Goal: Task Accomplishment & Management: Use online tool/utility

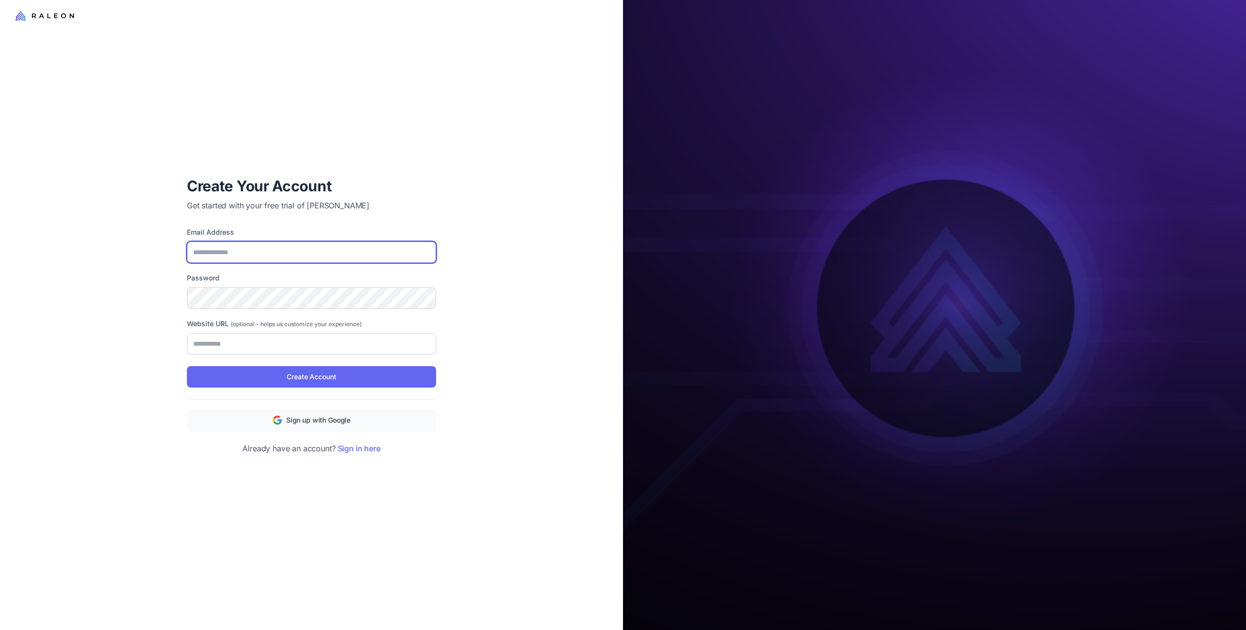
click at [295, 251] on input "Email Address" at bounding box center [311, 251] width 249 height 21
type input "**********"
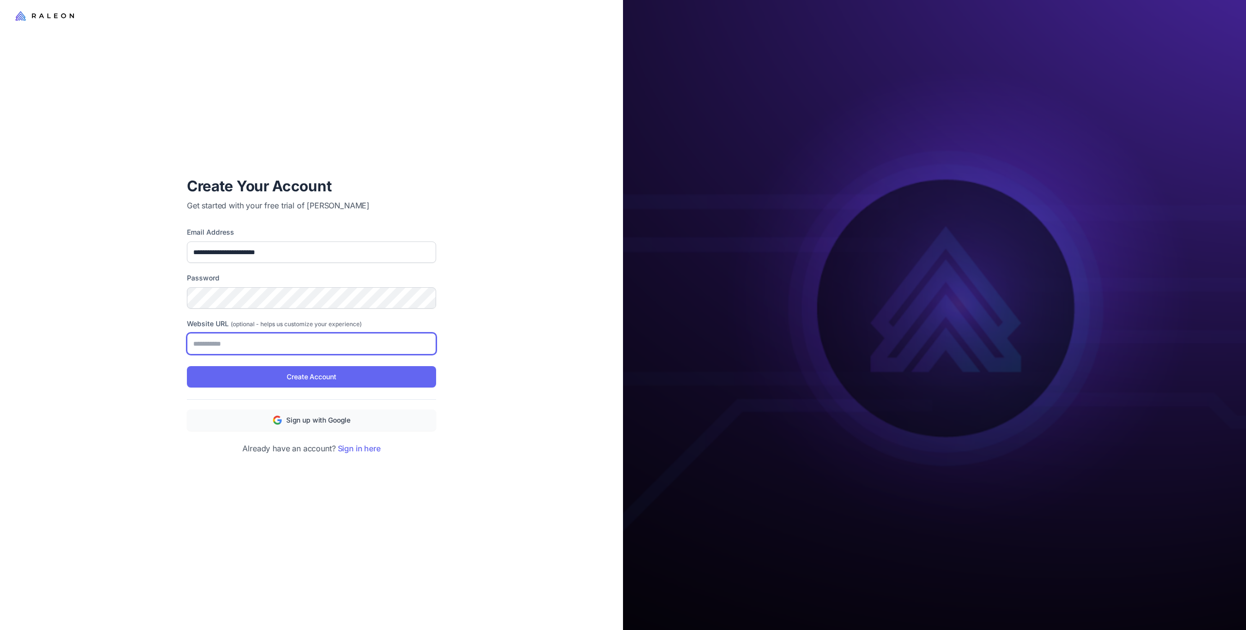
click at [307, 340] on input "Website URL (optional - helps us customize your experience)" at bounding box center [311, 343] width 249 height 21
type input "**********"
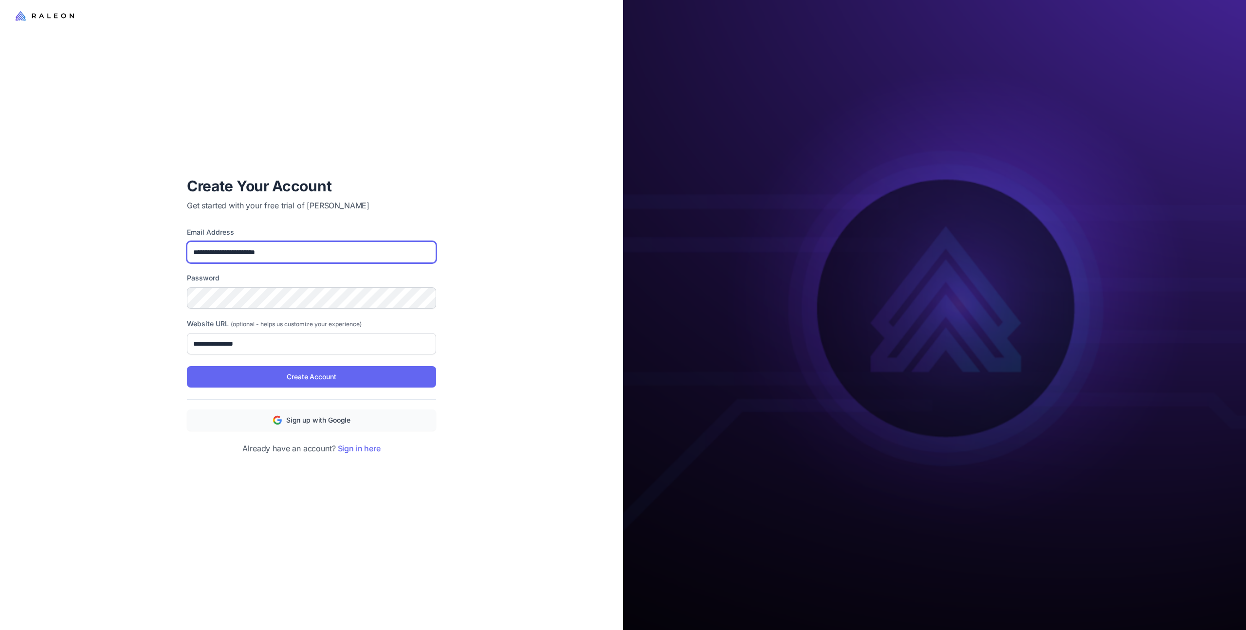
click at [319, 250] on input "**********" at bounding box center [311, 251] width 249 height 21
click at [322, 417] on span "Sign up with Google" at bounding box center [318, 420] width 64 height 11
type input "**********"
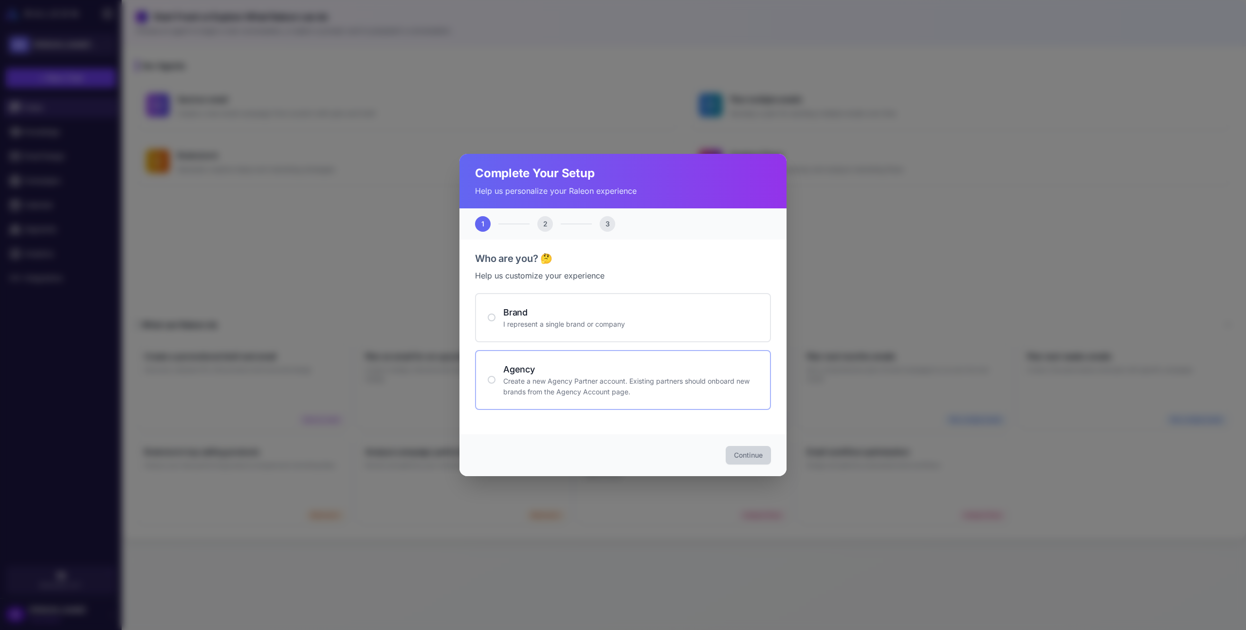
click at [541, 385] on p "Create a new Agency Partner account. Existing partners should onboard new brand…" at bounding box center [630, 386] width 255 height 21
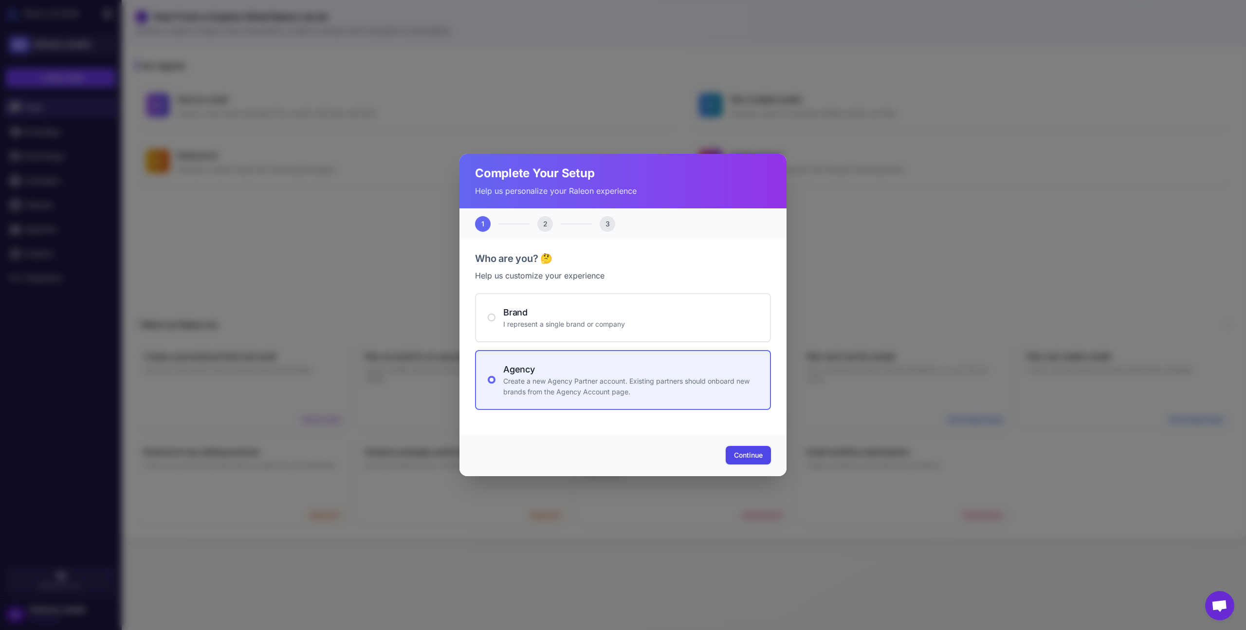
click at [762, 454] on span "Continue" at bounding box center [748, 455] width 29 height 10
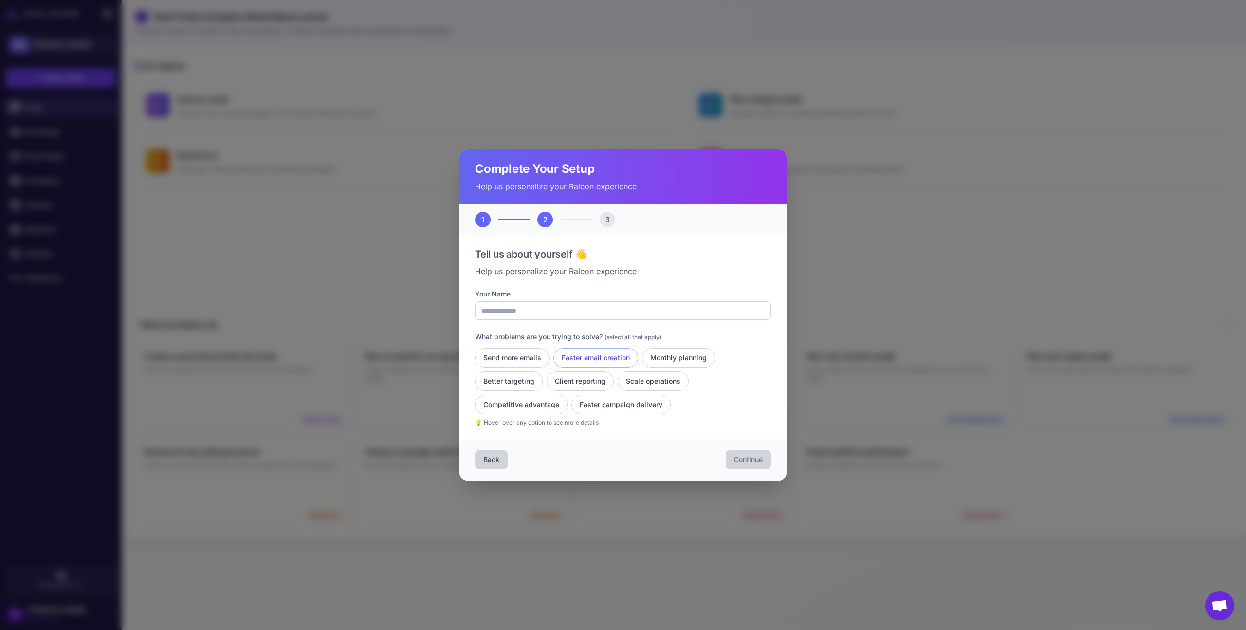
click at [614, 358] on button "Faster email creation" at bounding box center [596, 357] width 85 height 19
click at [580, 388] on button "Client reporting" at bounding box center [580, 380] width 67 height 19
click at [667, 380] on button "Scale operations" at bounding box center [653, 380] width 71 height 19
click at [669, 349] on button "Monthly planning" at bounding box center [678, 357] width 73 height 19
click at [527, 376] on button "Better targeting" at bounding box center [509, 380] width 68 height 19
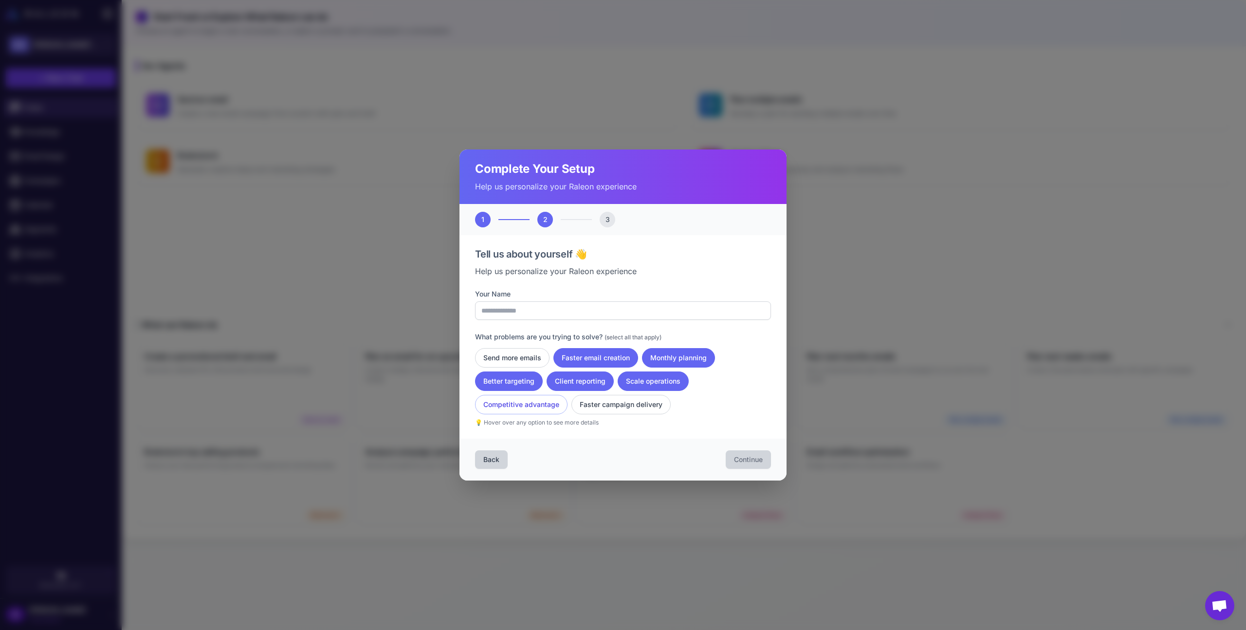
click at [536, 400] on button "Competitive advantage" at bounding box center [521, 404] width 92 height 19
click at [609, 404] on button "Faster campaign delivery" at bounding box center [621, 404] width 99 height 19
click at [505, 357] on button "Send more emails" at bounding box center [512, 357] width 74 height 19
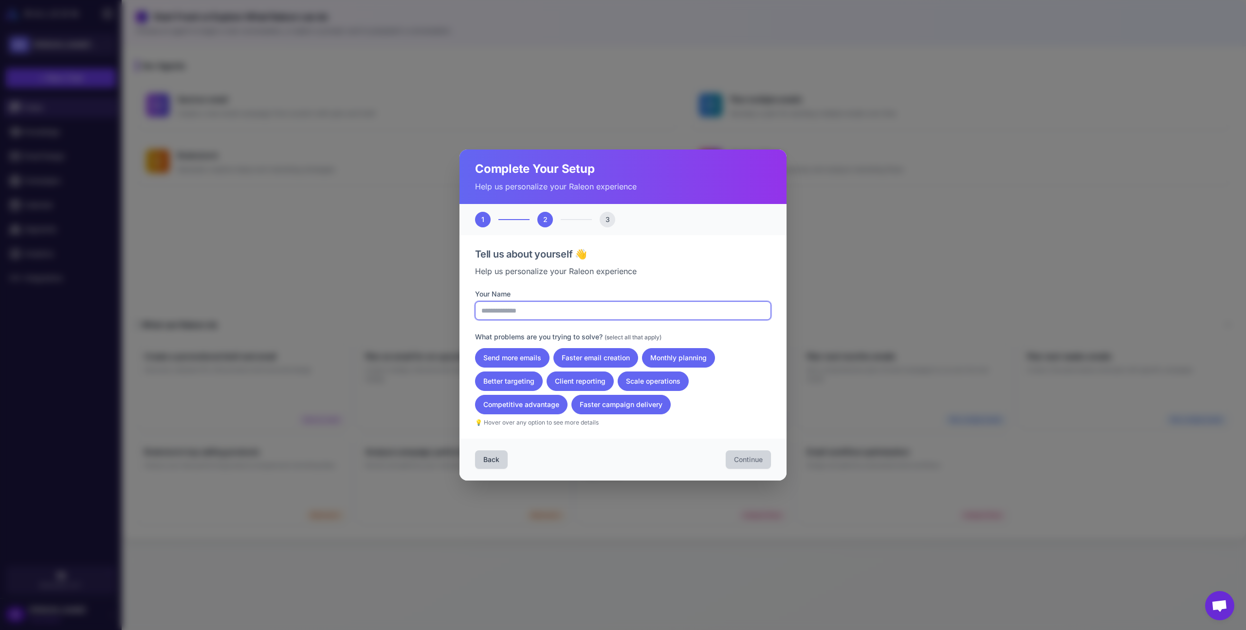
click at [555, 311] on input "Your Name" at bounding box center [623, 310] width 296 height 18
type input "**********"
click at [746, 455] on span "Continue" at bounding box center [748, 460] width 29 height 10
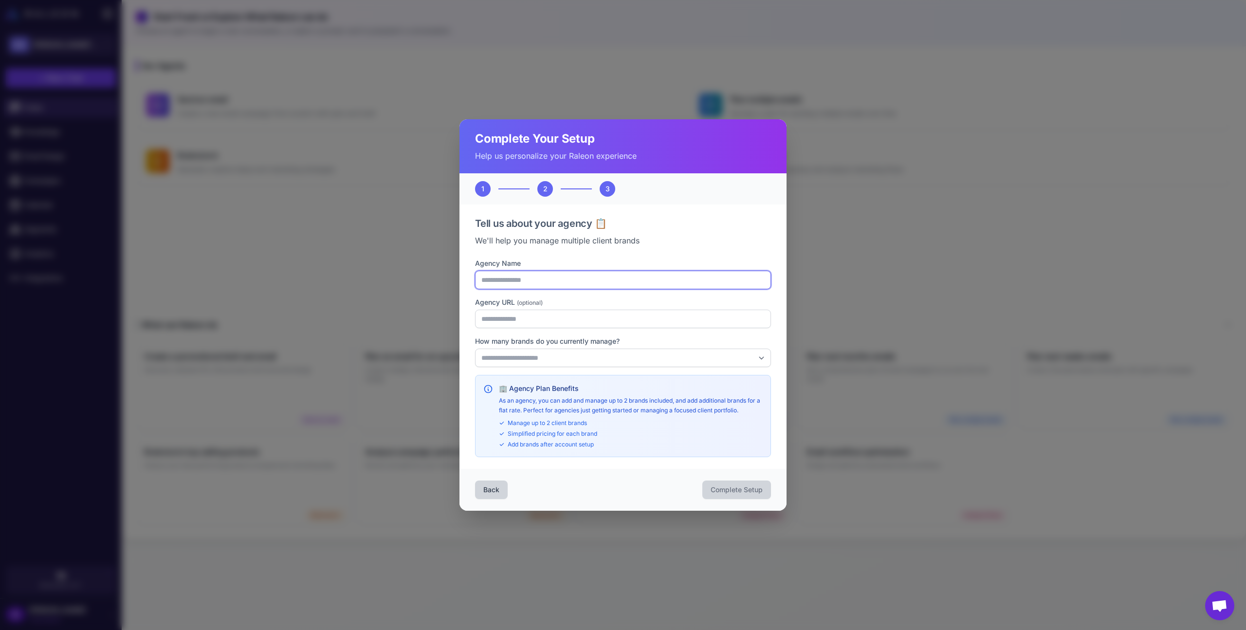
click at [521, 279] on input "Agency Name" at bounding box center [623, 280] width 296 height 18
type input "**********"
click at [521, 314] on input "Agency URL (optional)" at bounding box center [623, 319] width 296 height 18
type input "**********"
click at [528, 354] on select "**********" at bounding box center [623, 358] width 296 height 18
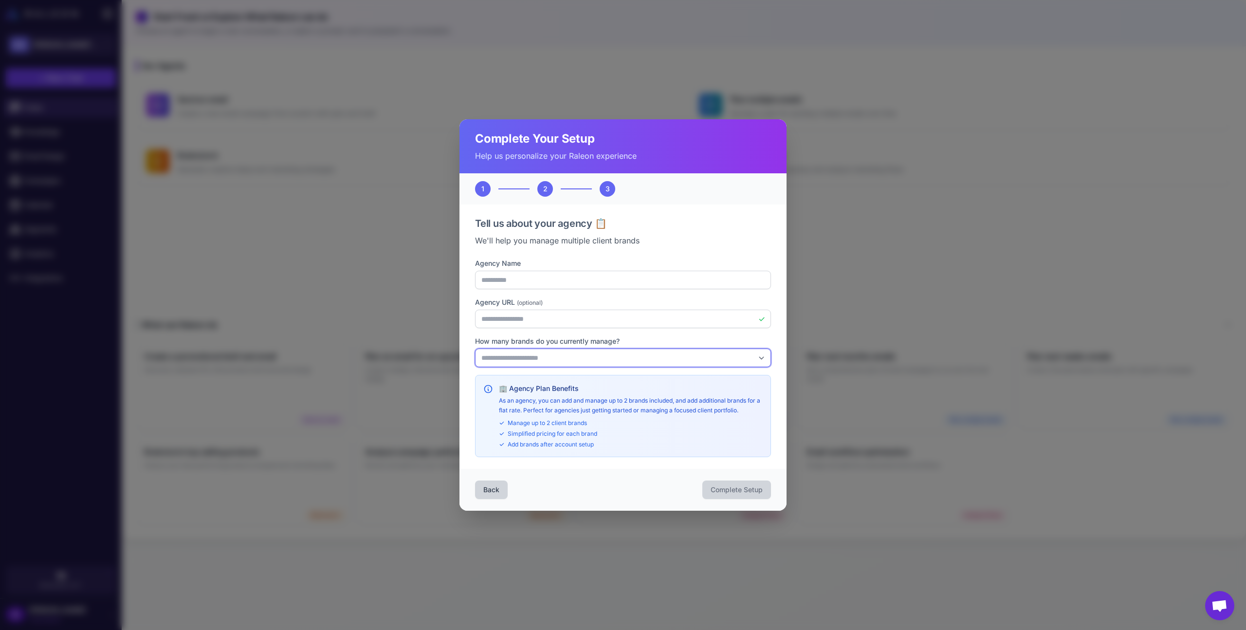
select select "*"
click at [475, 349] on select "**********" at bounding box center [623, 358] width 296 height 18
click at [734, 493] on span "Complete Setup" at bounding box center [737, 490] width 52 height 10
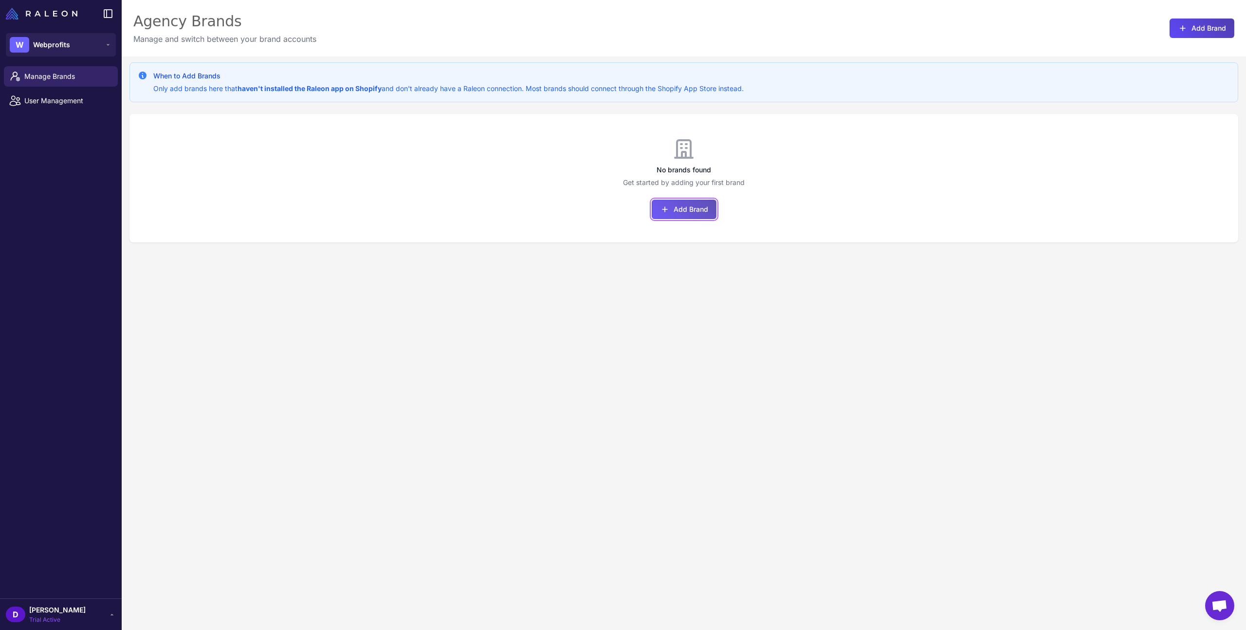
click at [693, 208] on button "Add Brand" at bounding box center [684, 209] width 65 height 19
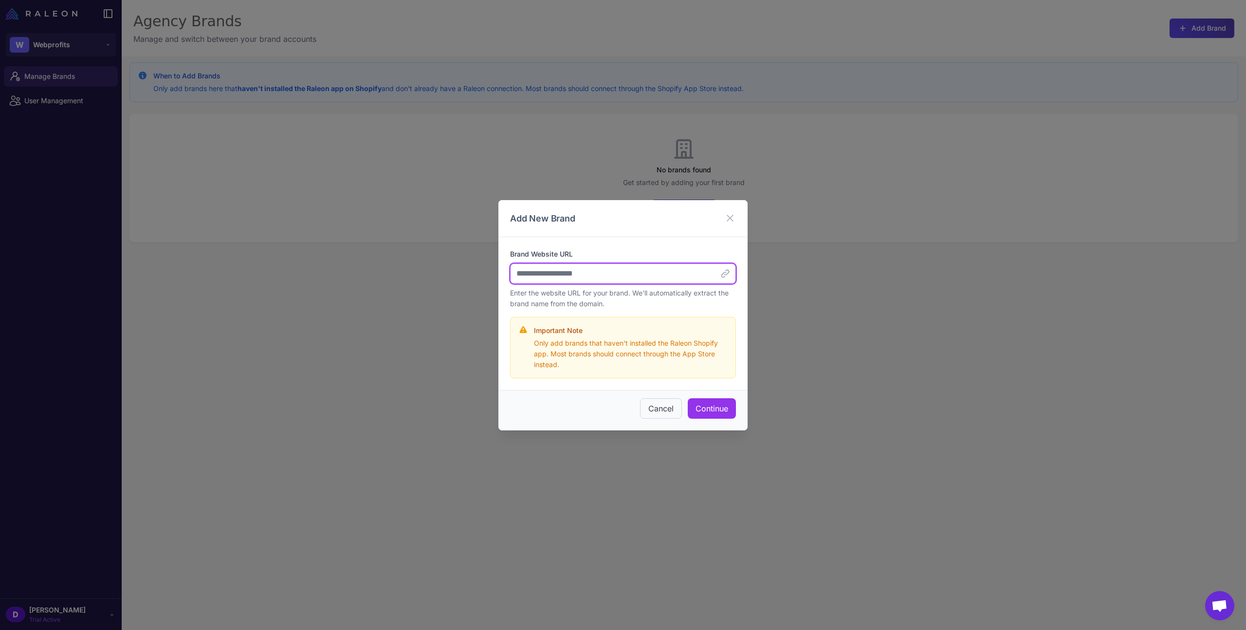
click at [657, 271] on input "Brand Website URL" at bounding box center [623, 273] width 226 height 20
type input "**********"
click at [711, 408] on button "Continue" at bounding box center [712, 408] width 48 height 20
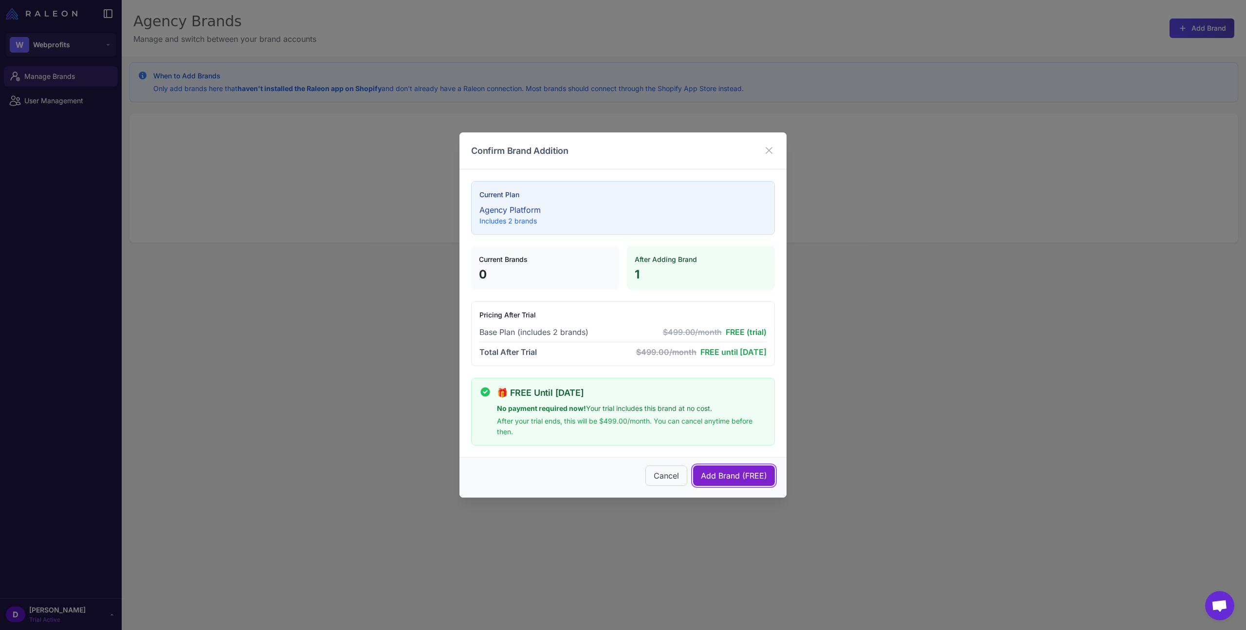
click at [750, 478] on span "Add Brand (FREE)" at bounding box center [734, 476] width 66 height 12
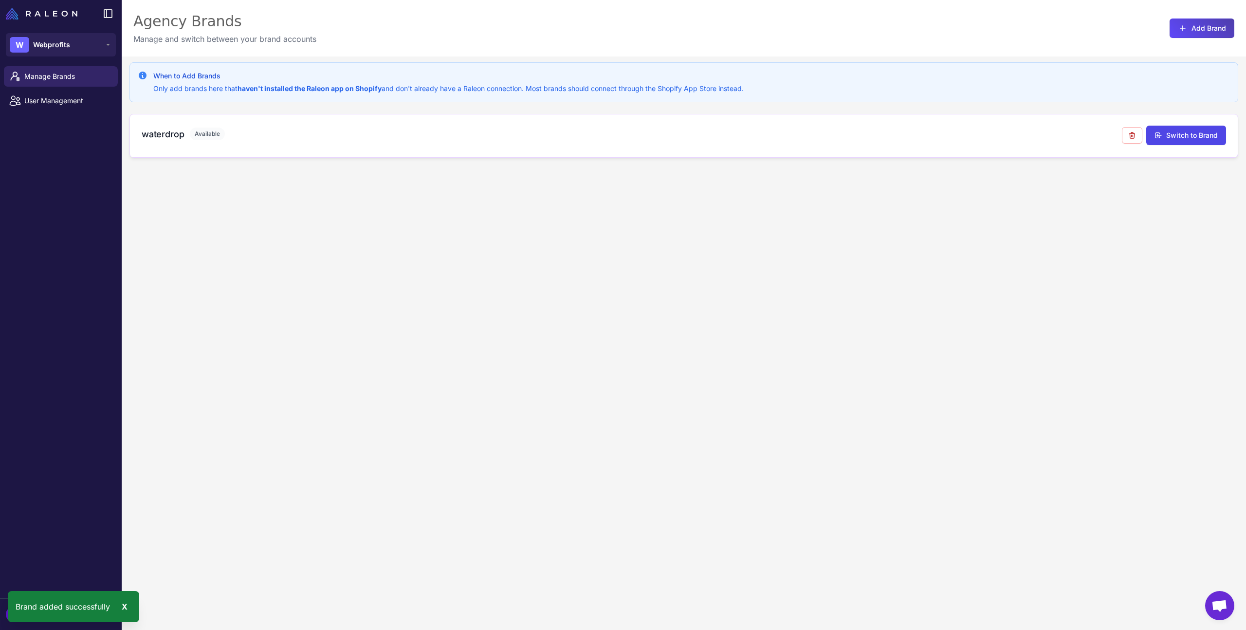
click at [148, 135] on h3 "waterdrop" at bounding box center [163, 134] width 42 height 13
click at [216, 128] on span "Available" at bounding box center [207, 134] width 35 height 13
drag, startPoint x: 208, startPoint y: 134, endPoint x: 230, endPoint y: 129, distance: 22.1
click at [215, 132] on span "Available" at bounding box center [207, 134] width 35 height 13
click at [1202, 137] on button "Switch to Brand" at bounding box center [1186, 135] width 80 height 19
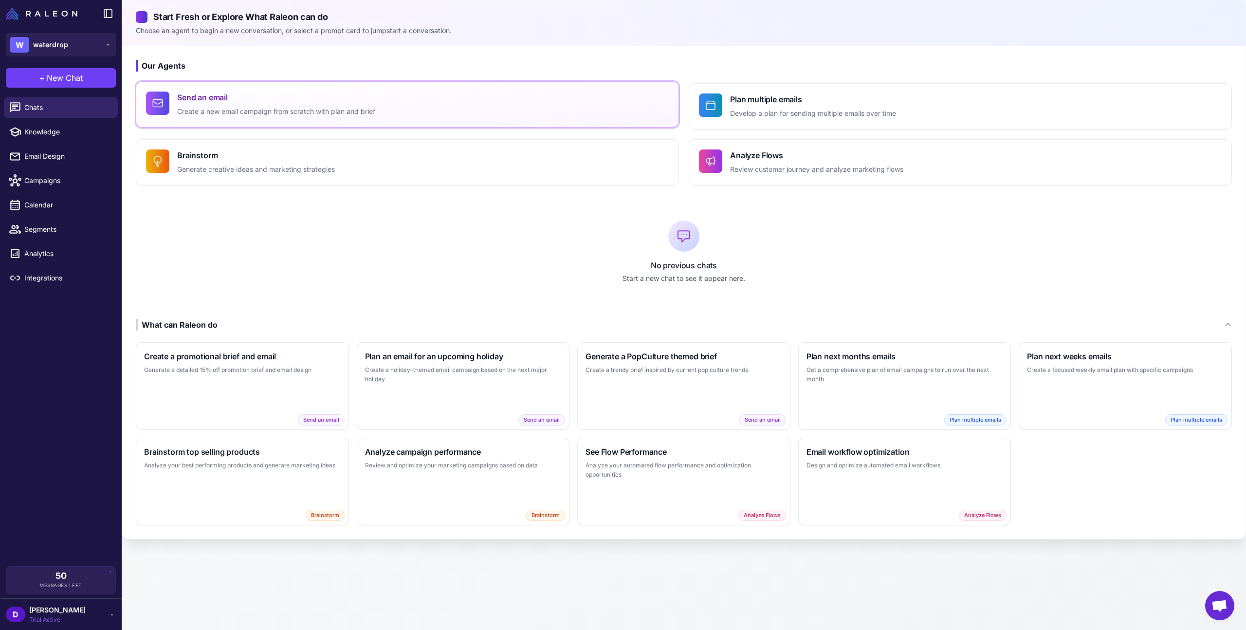
click at [231, 111] on p "Create a new email campaign from scratch with plan and brief" at bounding box center [276, 111] width 198 height 11
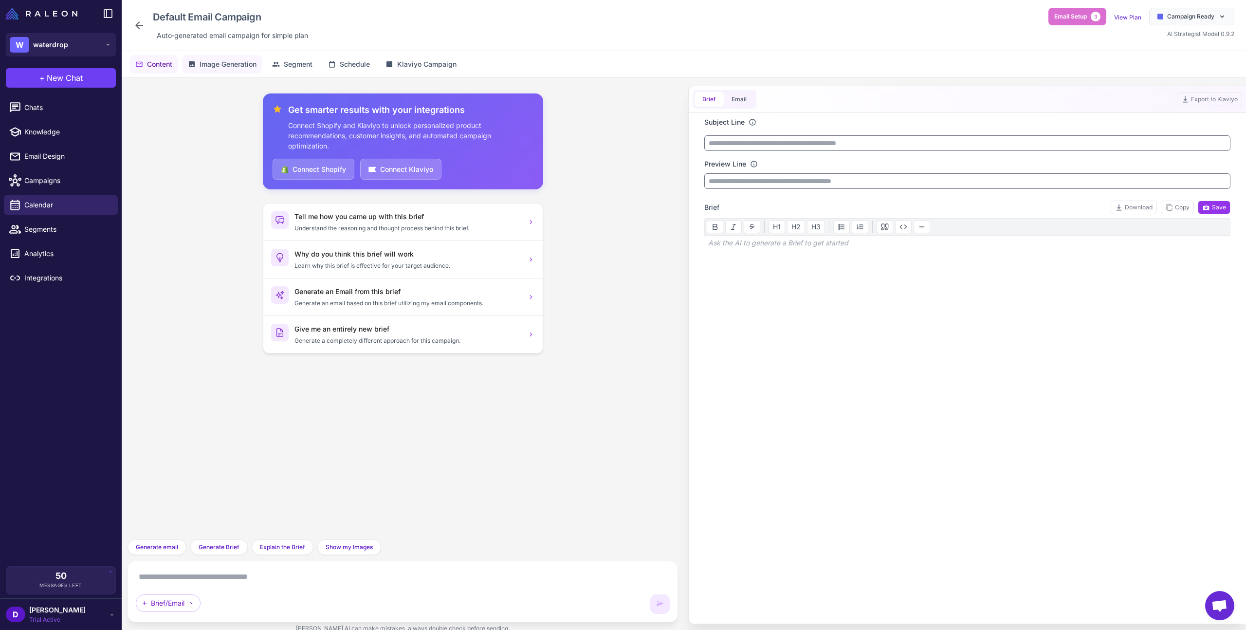
click at [237, 64] on span "Image Generation" at bounding box center [228, 64] width 57 height 11
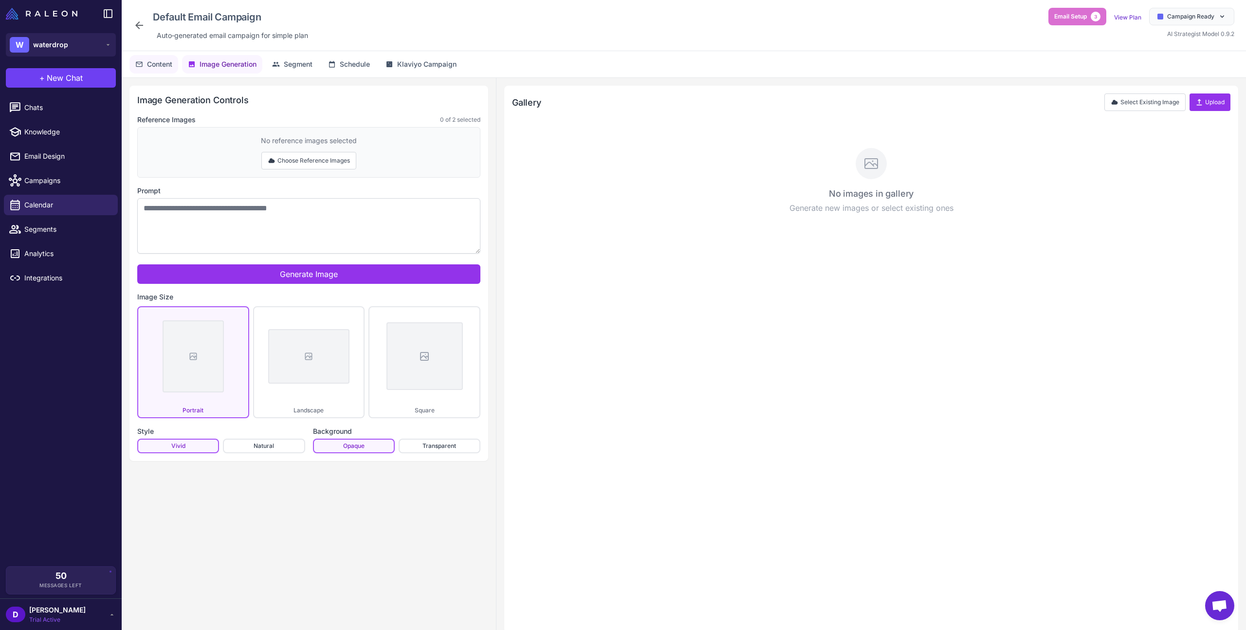
click at [155, 61] on span "Content" at bounding box center [159, 64] width 25 height 11
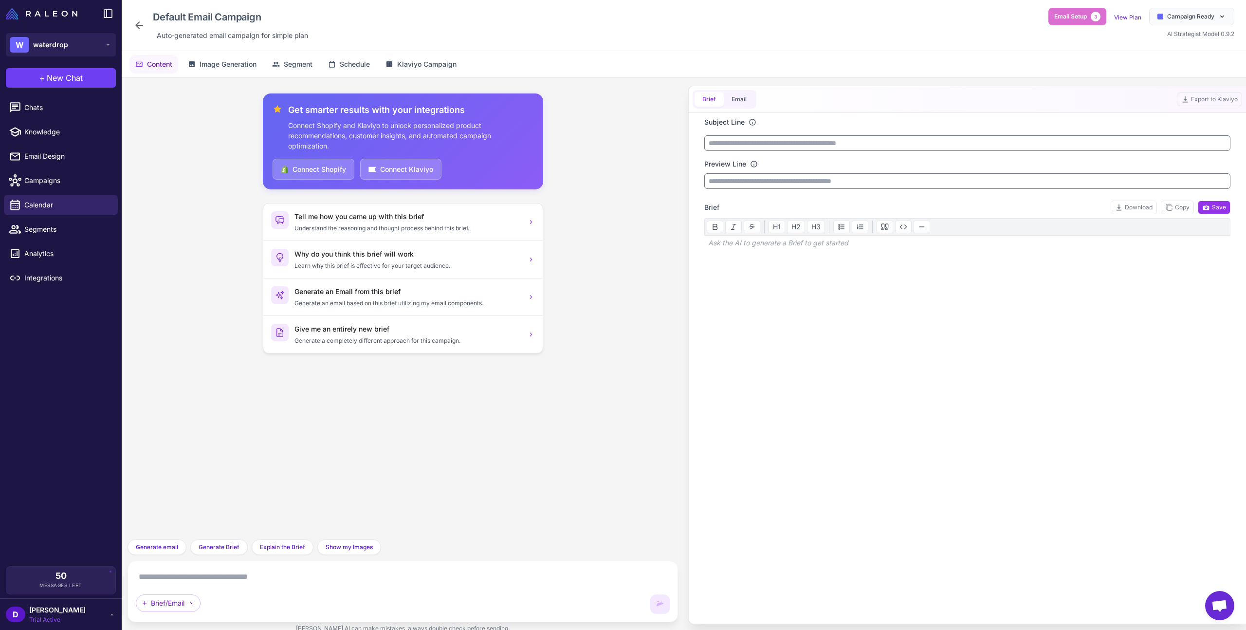
click at [235, 571] on textarea at bounding box center [403, 577] width 534 height 16
click at [260, 575] on textarea at bounding box center [403, 577] width 534 height 16
paste textarea "**********"
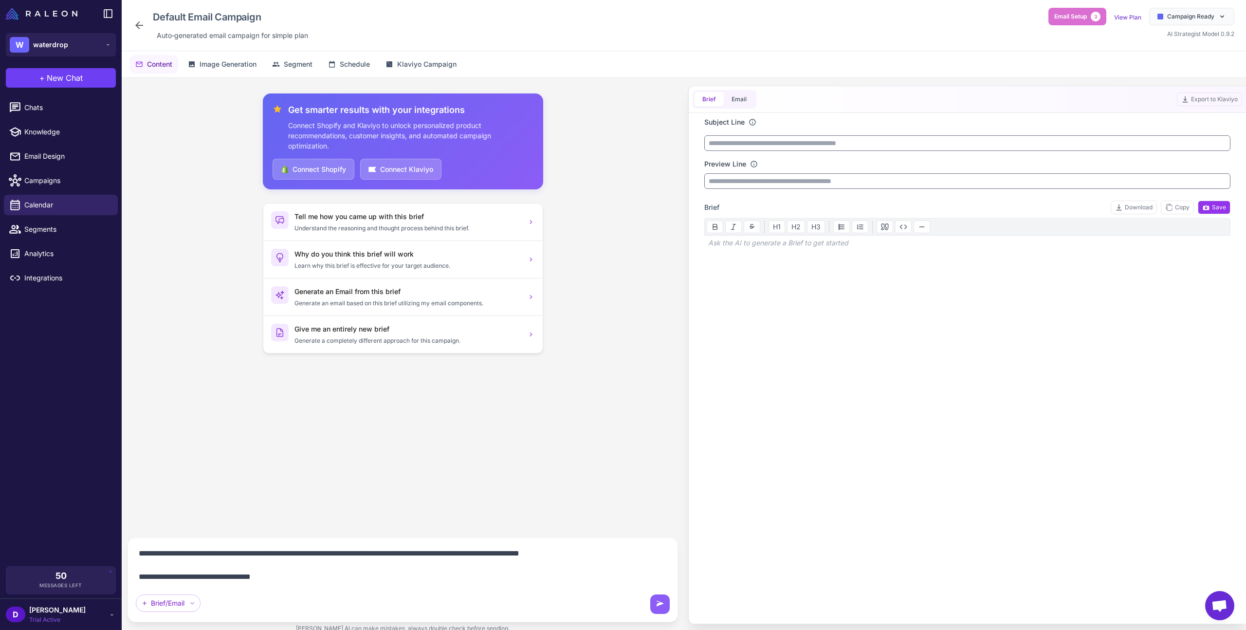
type textarea "**********"
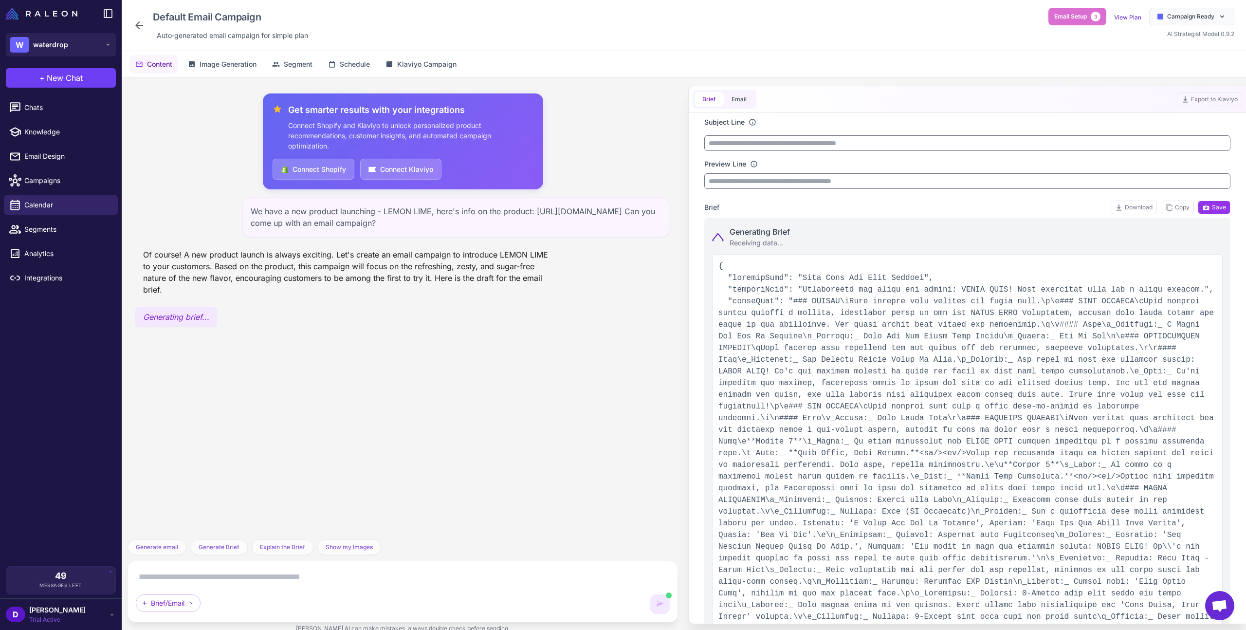
type input "**********"
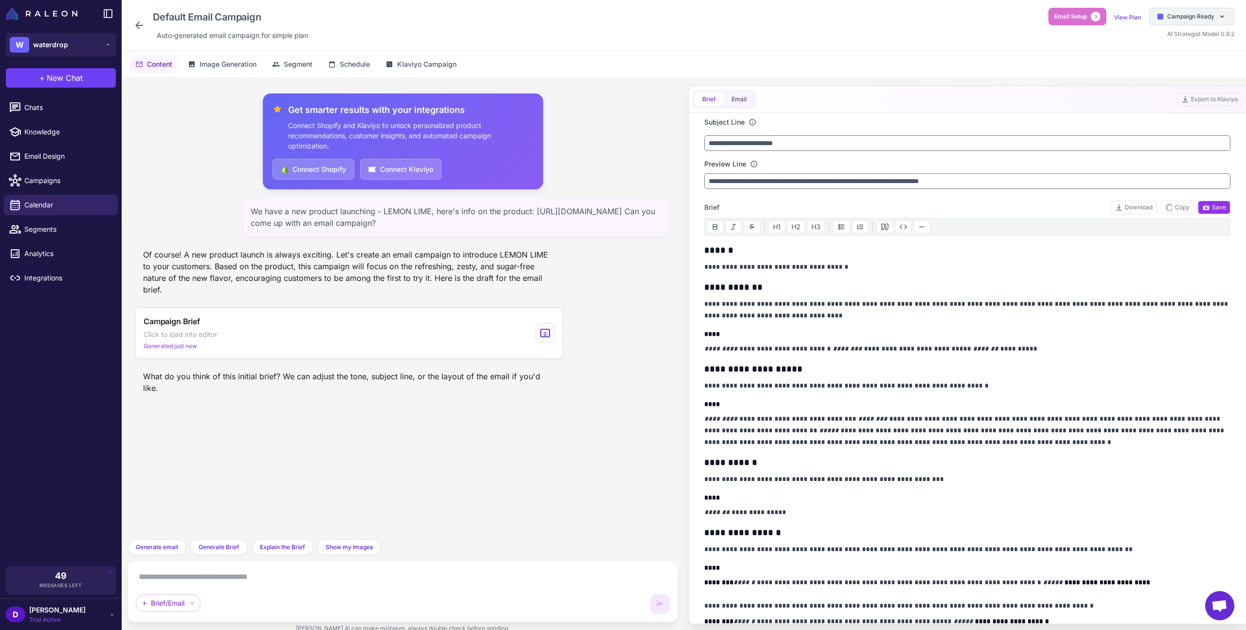
click at [1199, 14] on span "Campaign Ready" at bounding box center [1190, 16] width 47 height 9
click at [943, 11] on div "Default Email Campaign Auto‑generated email campaign for simple plan Email Setu…" at bounding box center [683, 25] width 1101 height 35
click at [959, 25] on div "Default Email Campaign Auto‑generated email campaign for simple plan Email Setu…" at bounding box center [683, 25] width 1101 height 35
click at [1197, 21] on div "Campaign Ready" at bounding box center [1191, 17] width 85 height 18
click at [748, 100] on button "Email" at bounding box center [739, 99] width 31 height 15
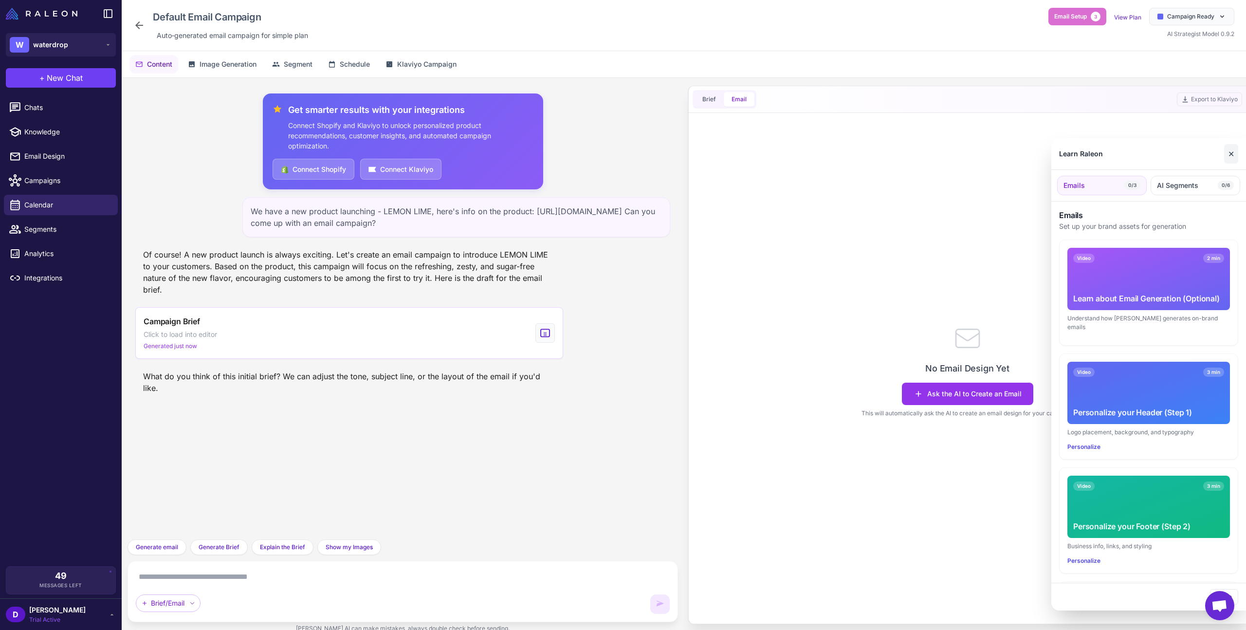
click at [1232, 156] on button "✕" at bounding box center [1231, 153] width 14 height 19
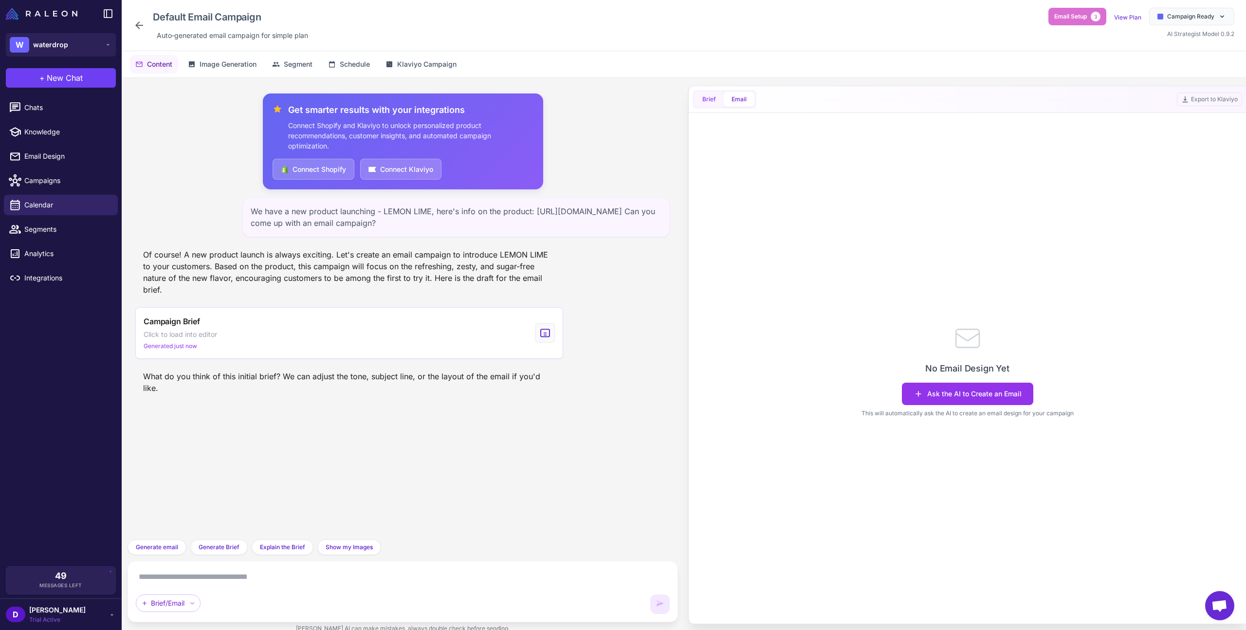
click at [713, 97] on button "Brief" at bounding box center [709, 99] width 29 height 15
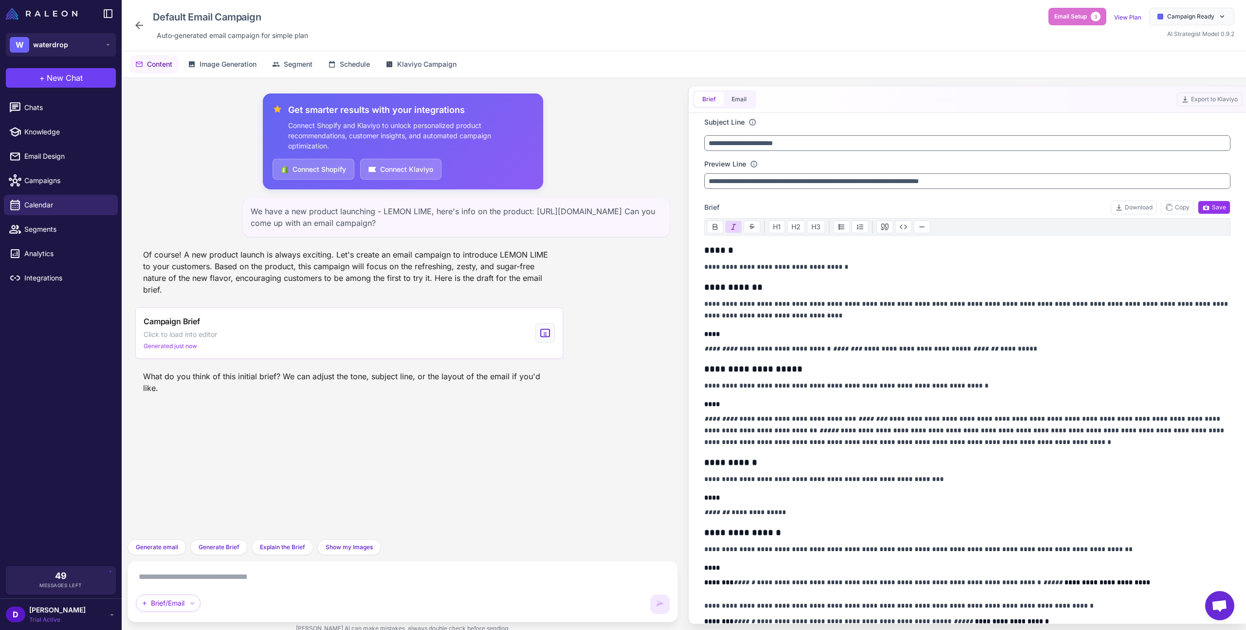
click at [849, 341] on div "**********" at bounding box center [967, 535] width 526 height 584
click at [841, 341] on div "**********" at bounding box center [967, 535] width 526 height 584
click at [291, 66] on span "Segment" at bounding box center [298, 64] width 29 height 11
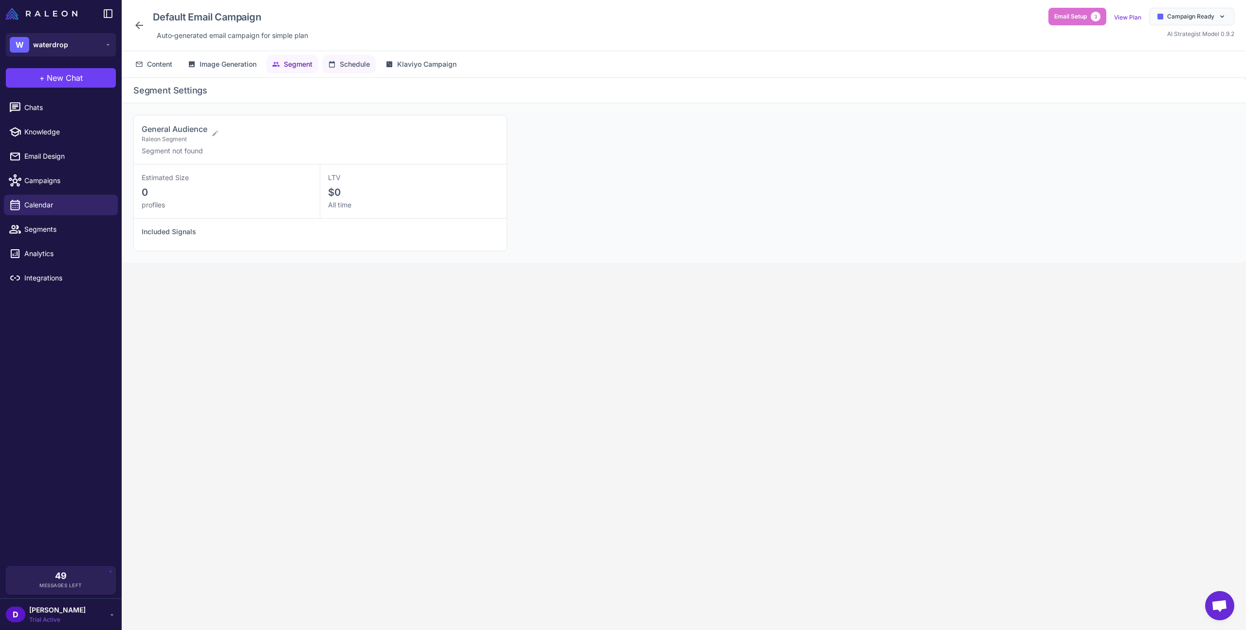
click at [352, 66] on span "Schedule" at bounding box center [355, 64] width 30 height 11
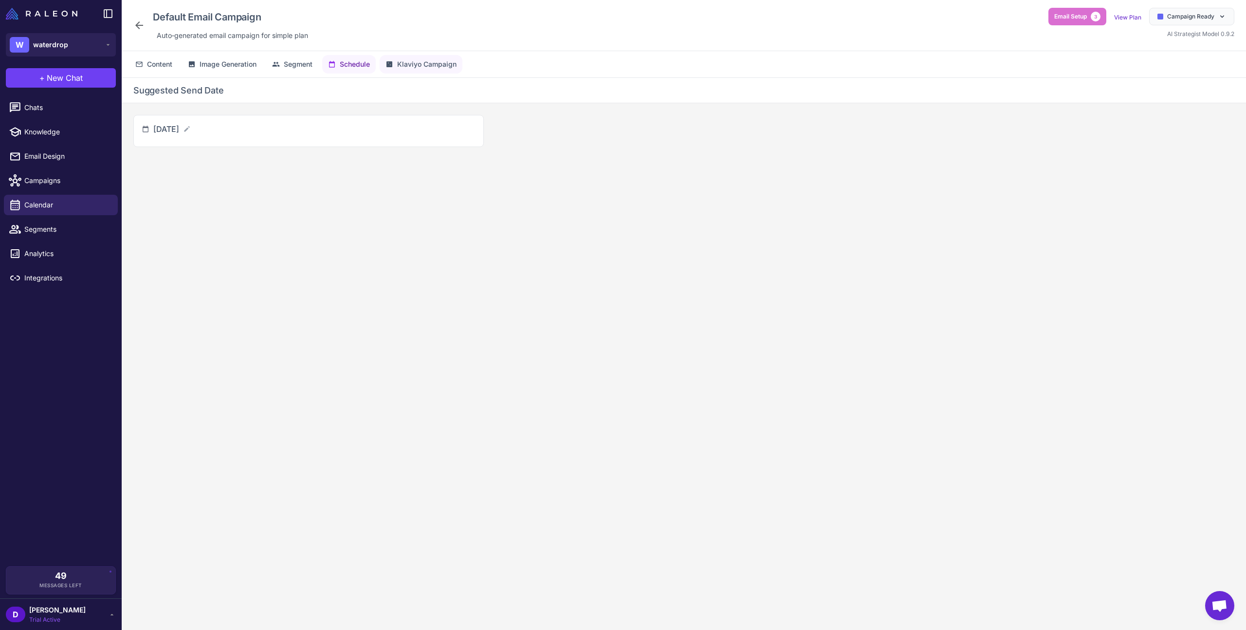
click at [450, 66] on span "Klaviyo Campaign" at bounding box center [426, 64] width 59 height 11
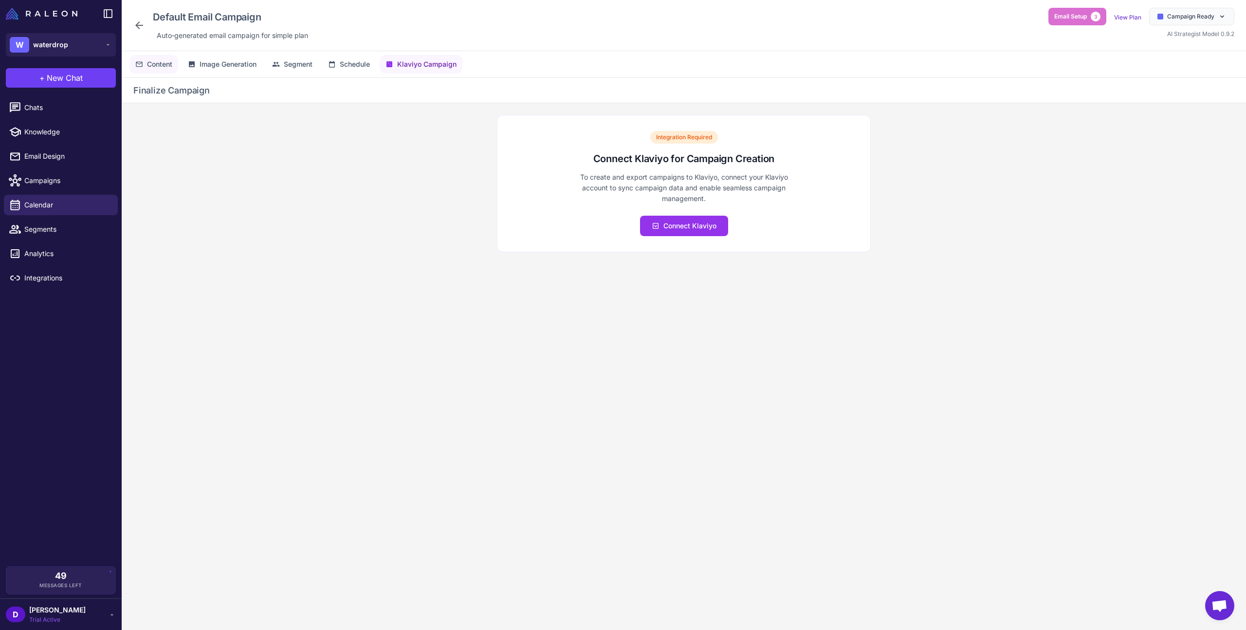
click at [169, 65] on span "Content" at bounding box center [159, 64] width 25 height 11
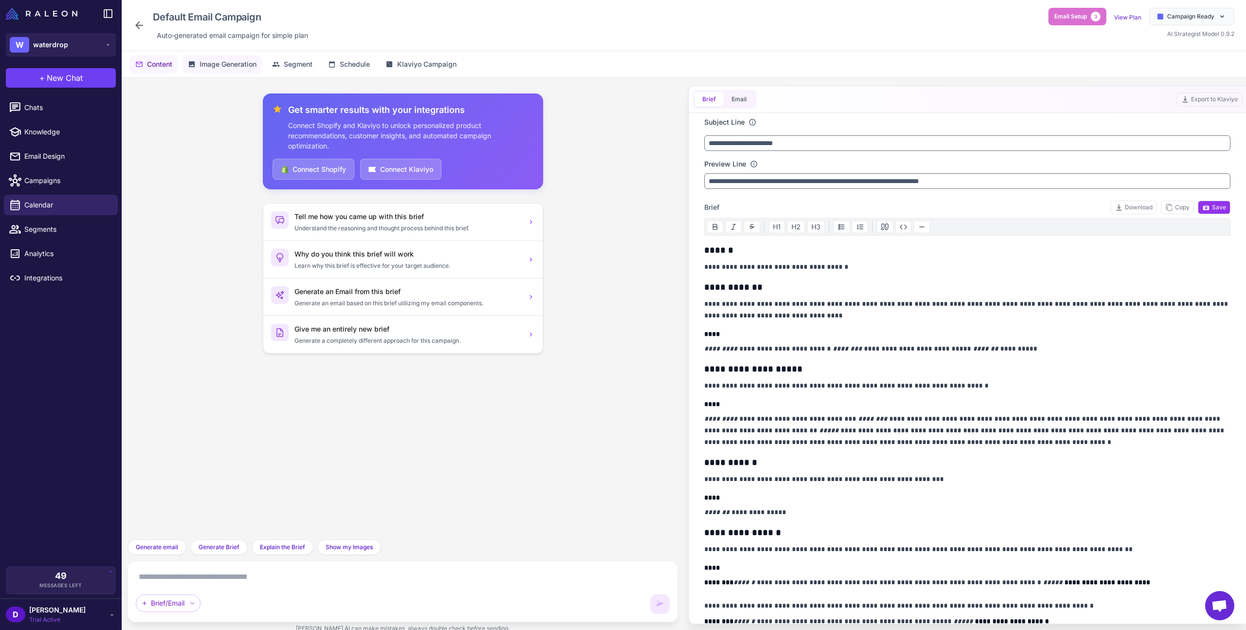
click at [236, 57] on button "Image Generation" at bounding box center [222, 64] width 80 height 18
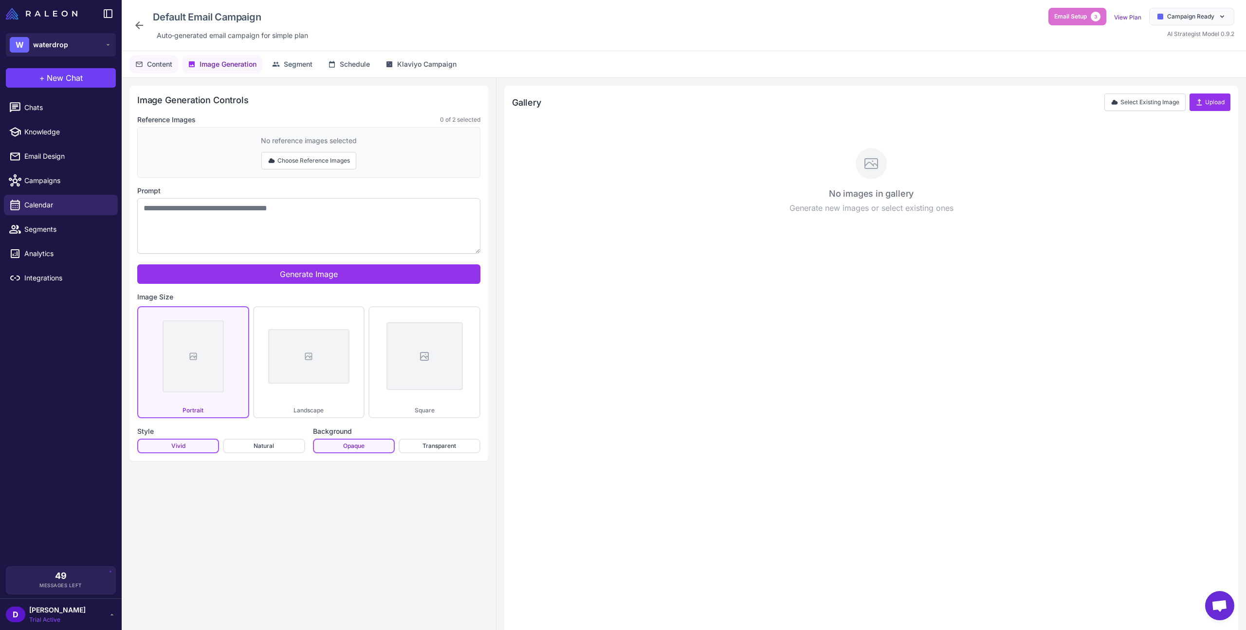
click at [165, 58] on button "Content" at bounding box center [153, 64] width 49 height 18
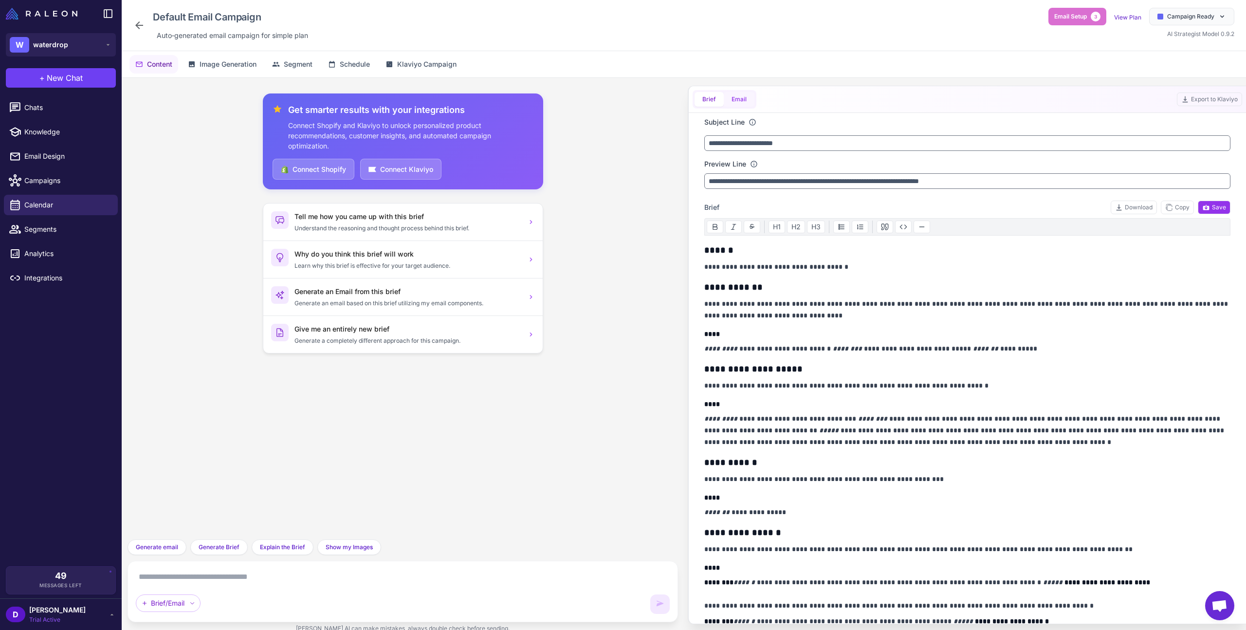
click at [745, 99] on button "Email" at bounding box center [739, 99] width 31 height 15
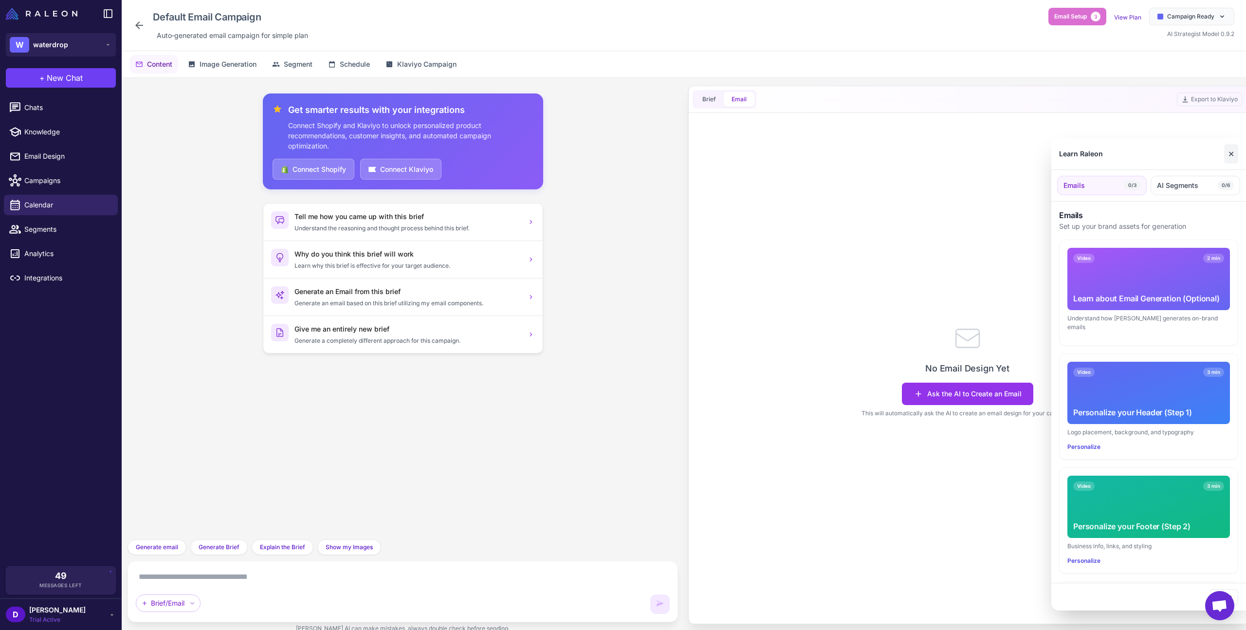
click at [1232, 154] on button "✕" at bounding box center [1231, 153] width 14 height 19
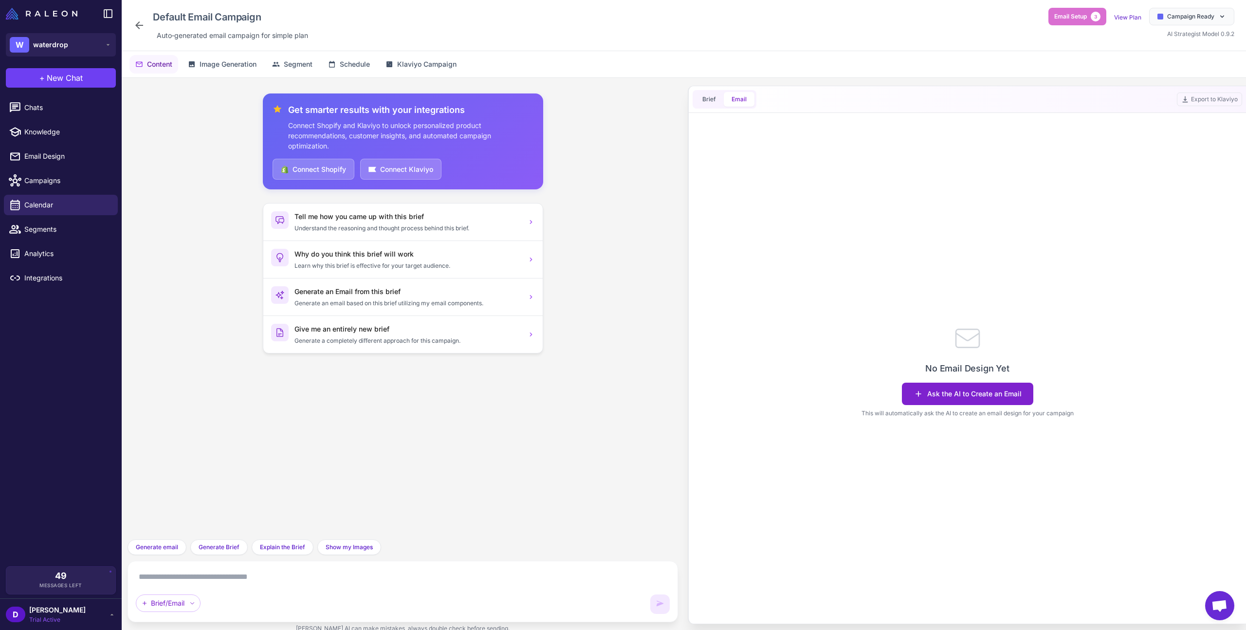
click at [963, 394] on button "Ask the AI to Create an Email" at bounding box center [967, 394] width 131 height 22
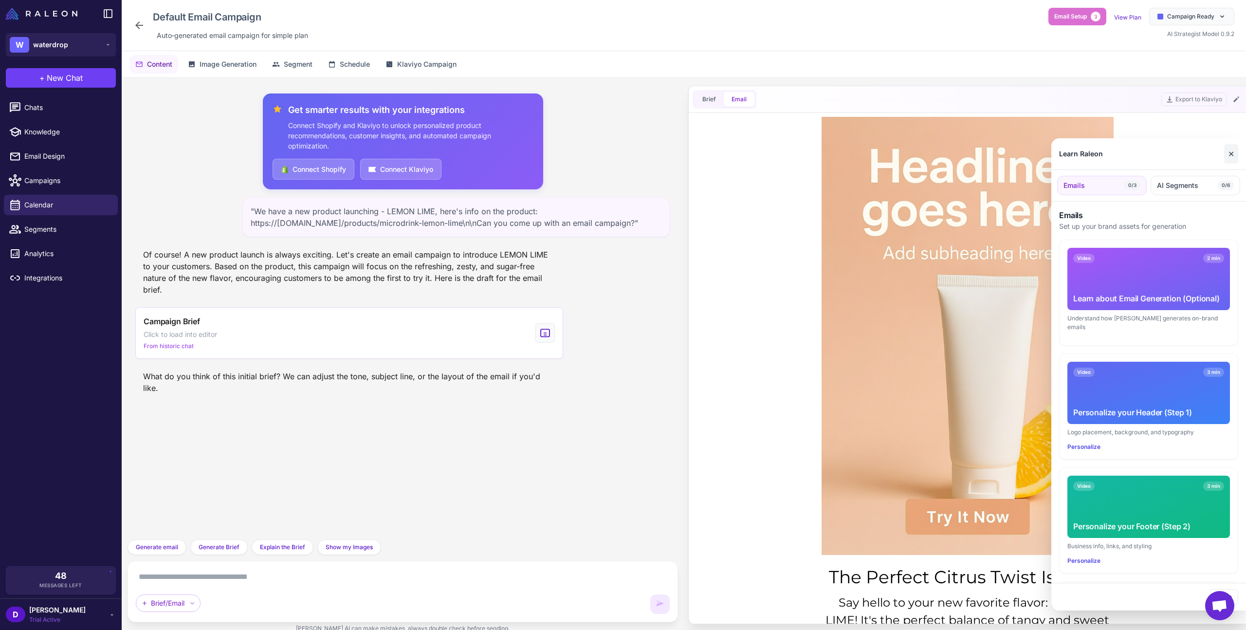
click at [1233, 155] on button "✕" at bounding box center [1231, 153] width 14 height 19
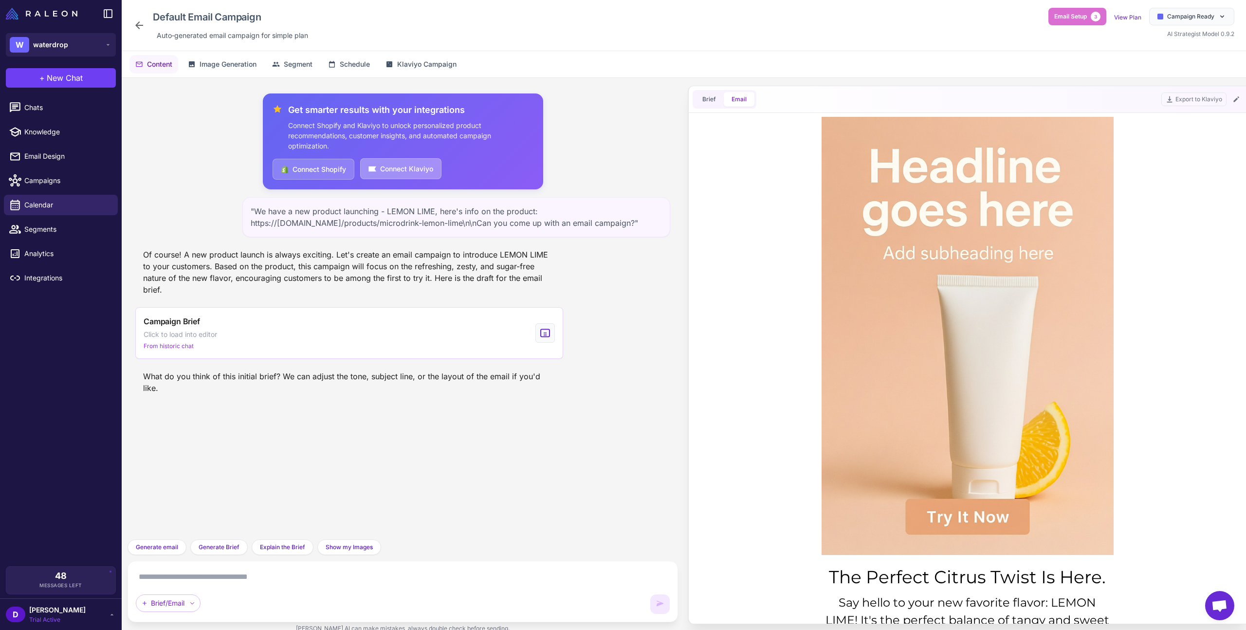
click at [391, 168] on button "Connect Klaviyo" at bounding box center [400, 168] width 81 height 21
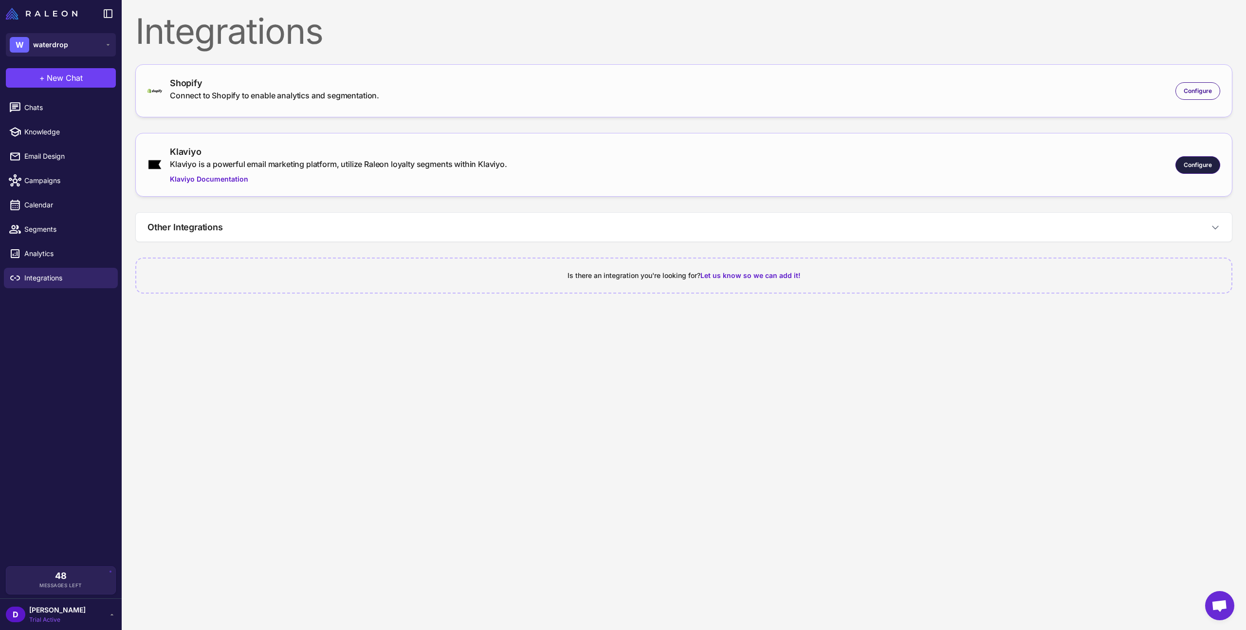
click at [1197, 164] on span "Configure" at bounding box center [1198, 165] width 28 height 9
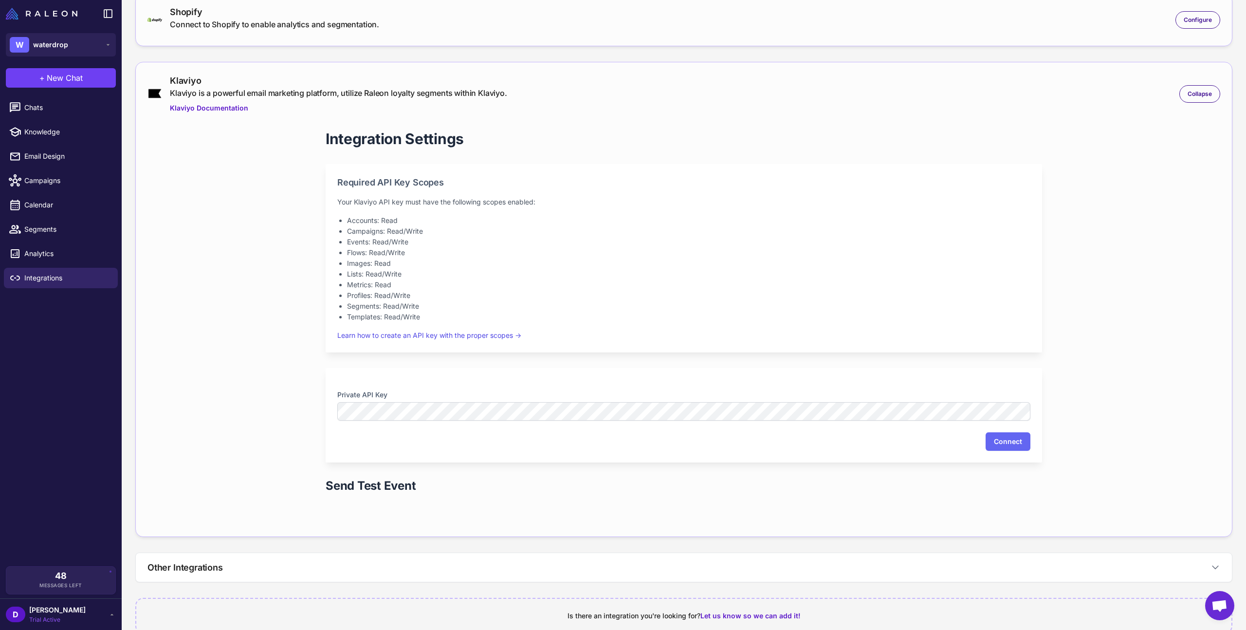
scroll to position [59, 0]
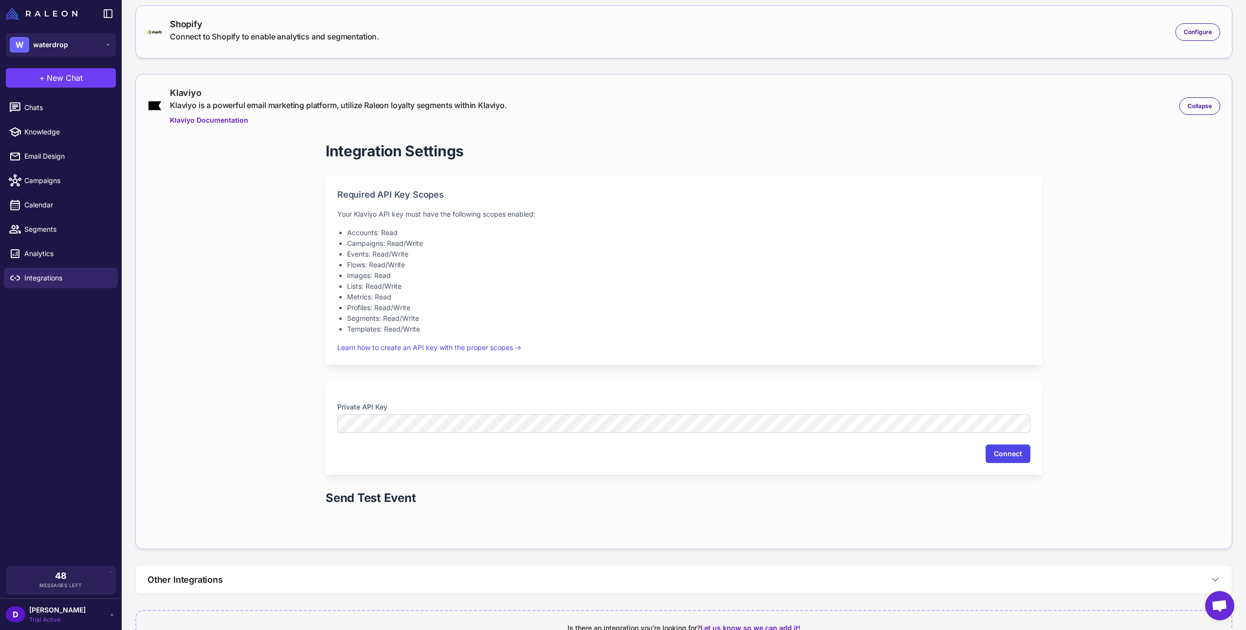
click at [1005, 457] on button "Connect" at bounding box center [1008, 453] width 45 height 18
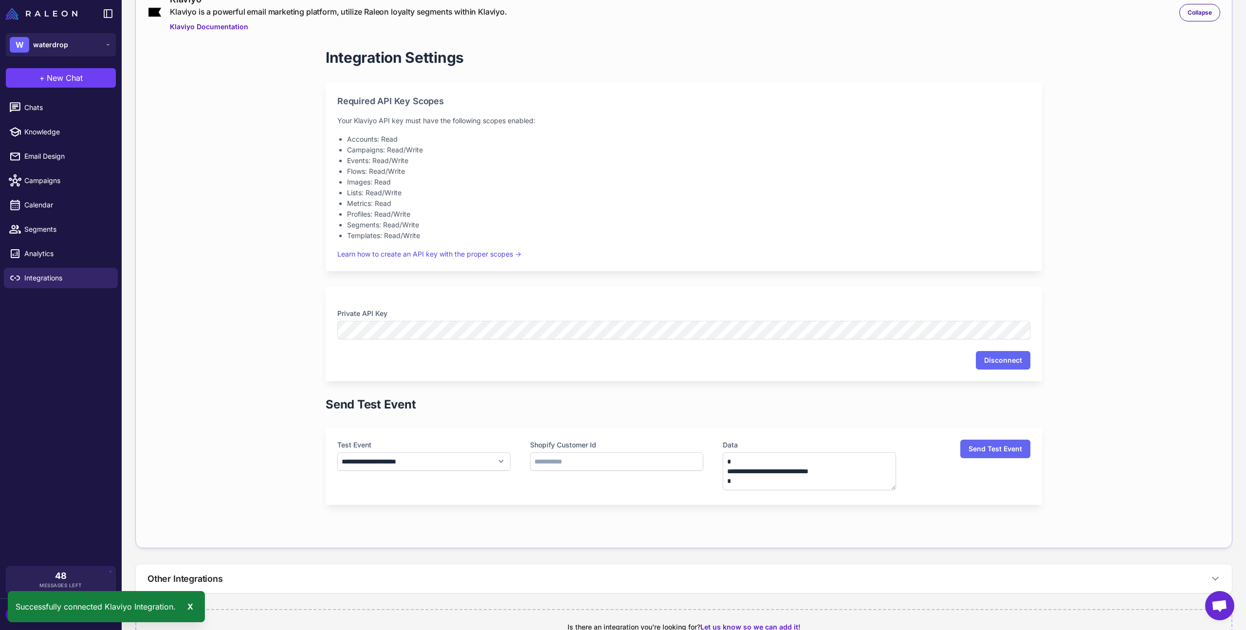
scroll to position [180, 0]
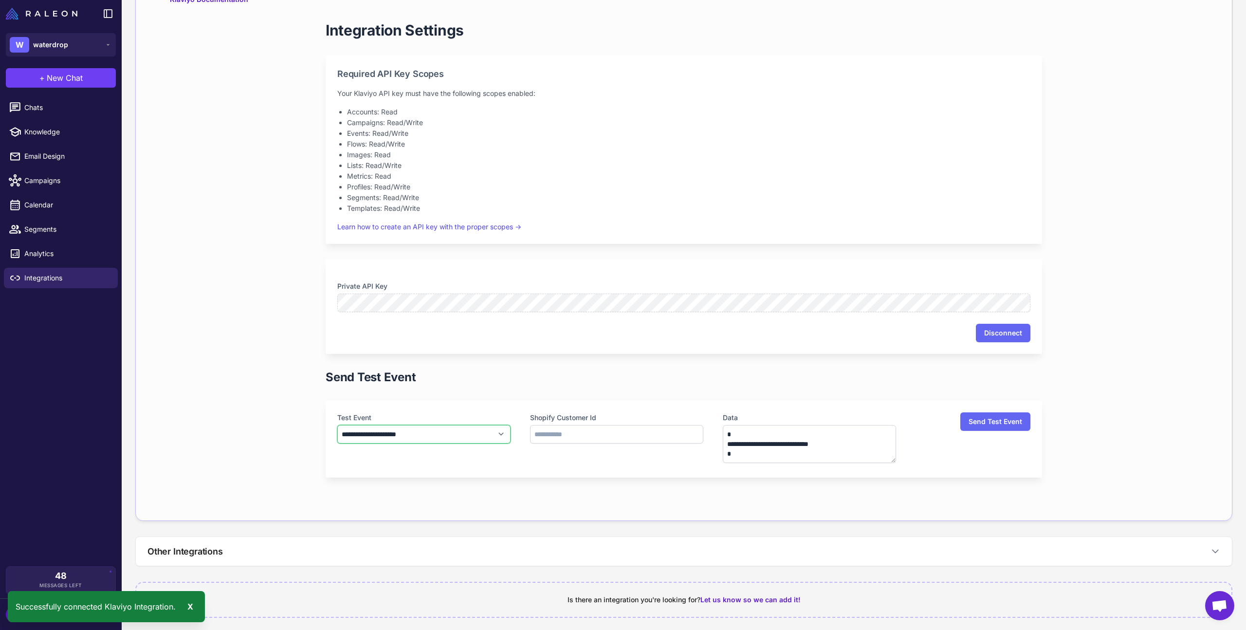
click at [486, 434] on select "**********" at bounding box center [423, 434] width 173 height 18
click at [578, 433] on input "text" at bounding box center [616, 434] width 173 height 18
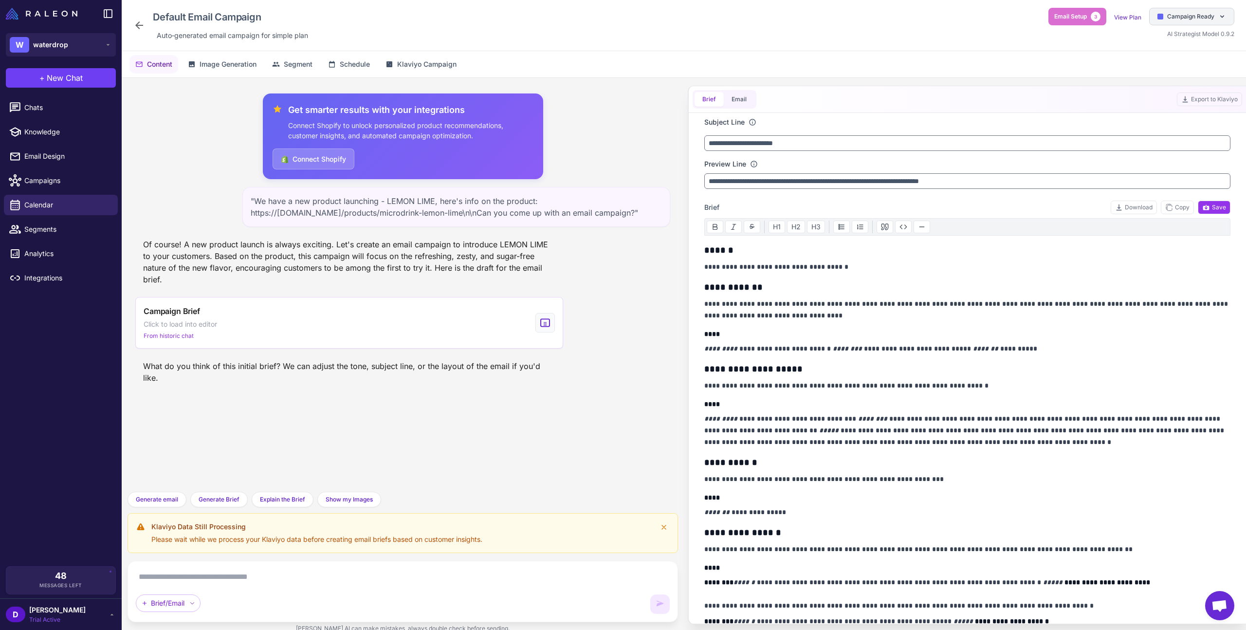
click at [1203, 19] on span "Campaign Ready" at bounding box center [1190, 16] width 47 height 9
click at [1006, 33] on div "Default Email Campaign Auto‑generated email campaign for simple plan Email Setu…" at bounding box center [683, 25] width 1101 height 35
click at [930, 27] on div "Default Email Campaign Auto‑generated email campaign for simple plan Email Setu…" at bounding box center [683, 25] width 1101 height 35
click at [1225, 16] on icon at bounding box center [1223, 17] width 8 height 8
click at [1125, 20] on link "View Plan" at bounding box center [1127, 17] width 27 height 7
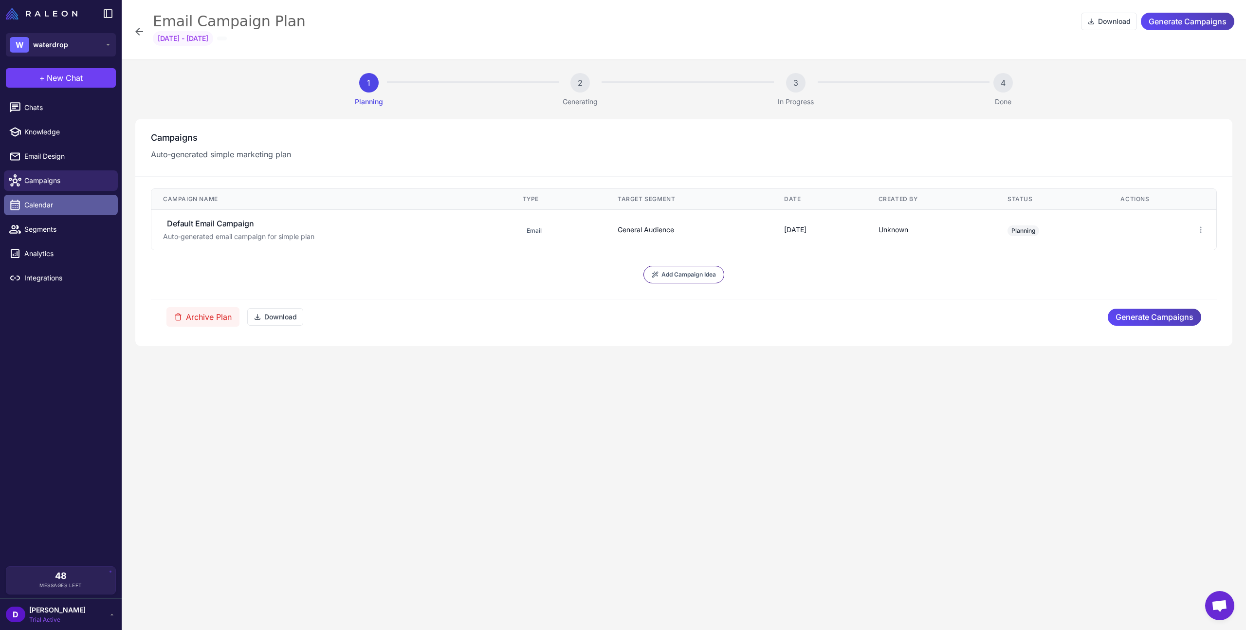
click at [57, 204] on span "Calendar" at bounding box center [67, 205] width 86 height 11
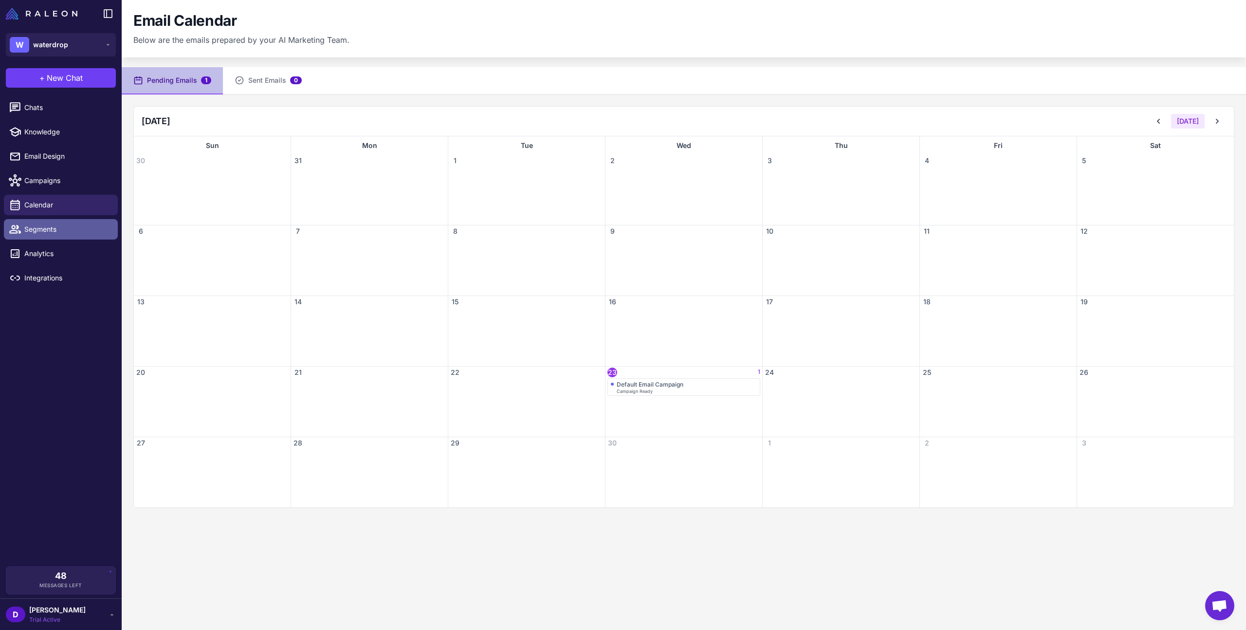
click at [31, 229] on span "Segments" at bounding box center [67, 229] width 86 height 11
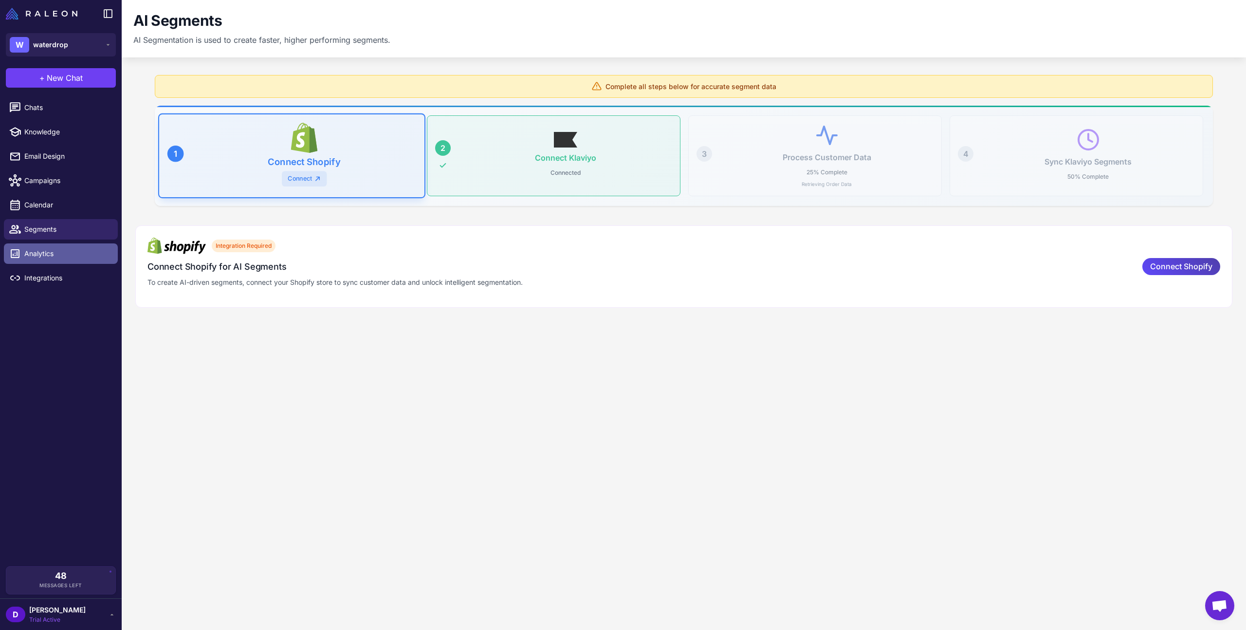
click at [61, 253] on span "Analytics" at bounding box center [67, 253] width 86 height 11
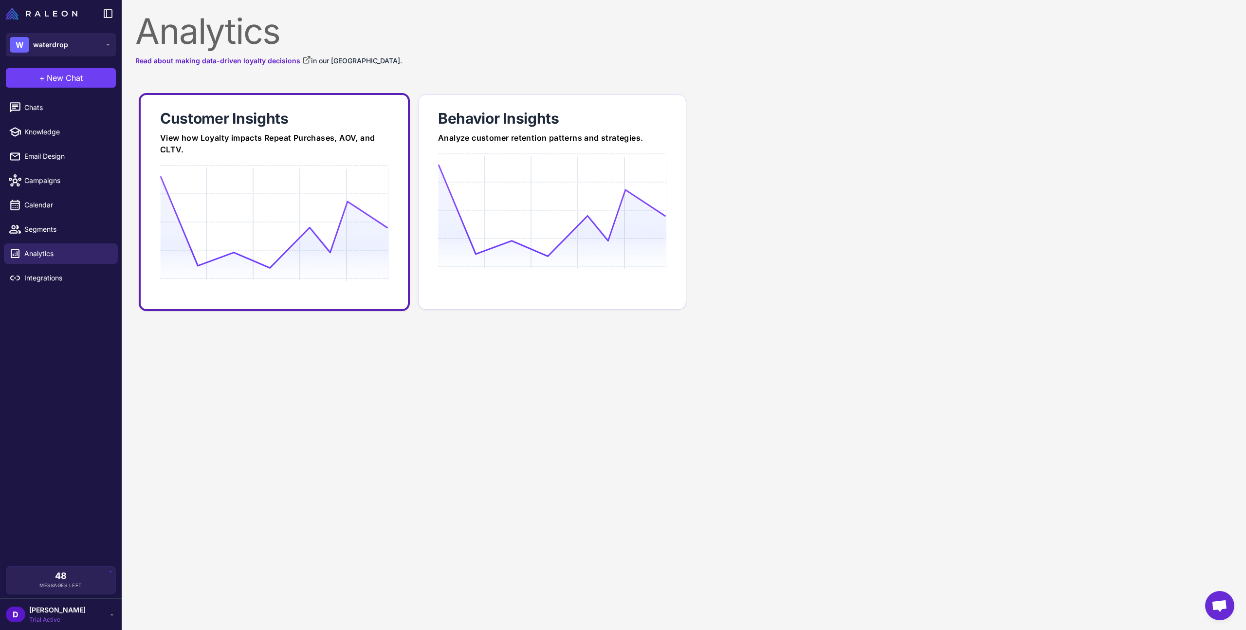
click at [289, 187] on icon at bounding box center [274, 222] width 228 height 93
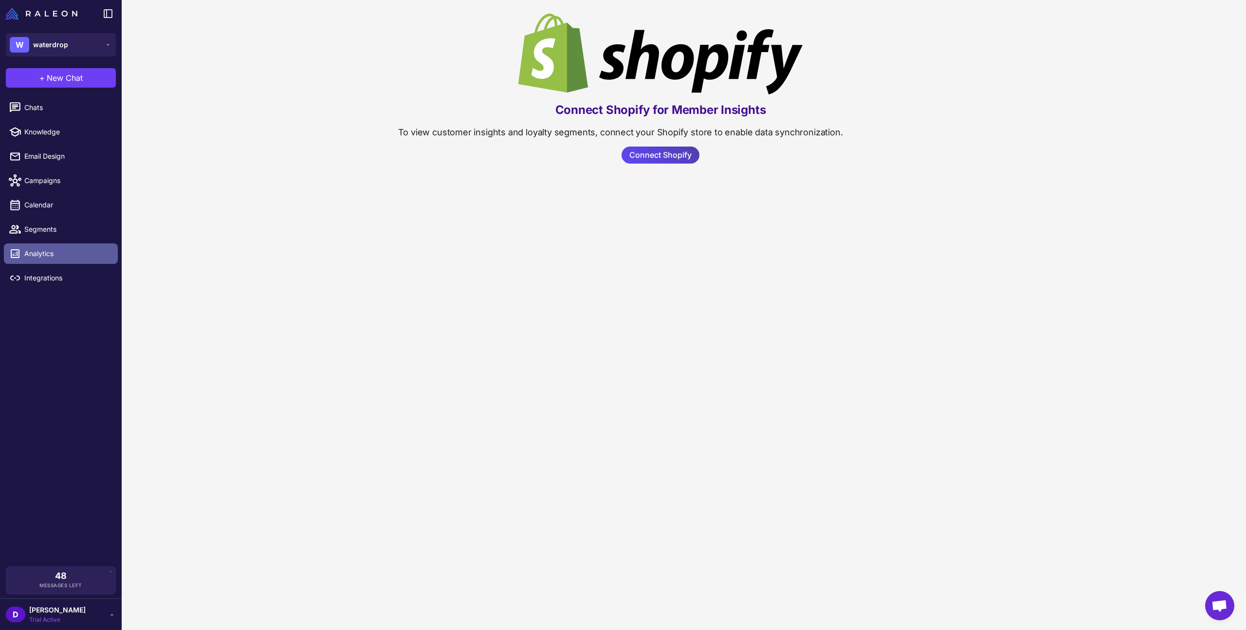
click at [38, 256] on span "Analytics" at bounding box center [67, 253] width 86 height 11
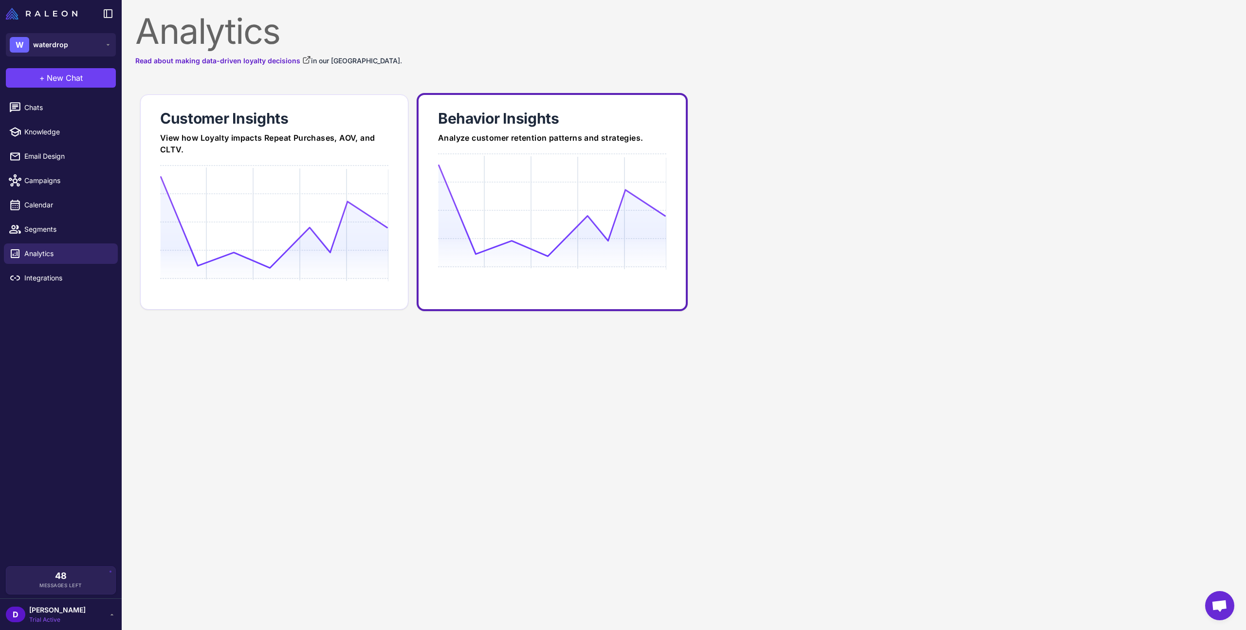
click at [466, 217] on icon at bounding box center [552, 210] width 228 height 93
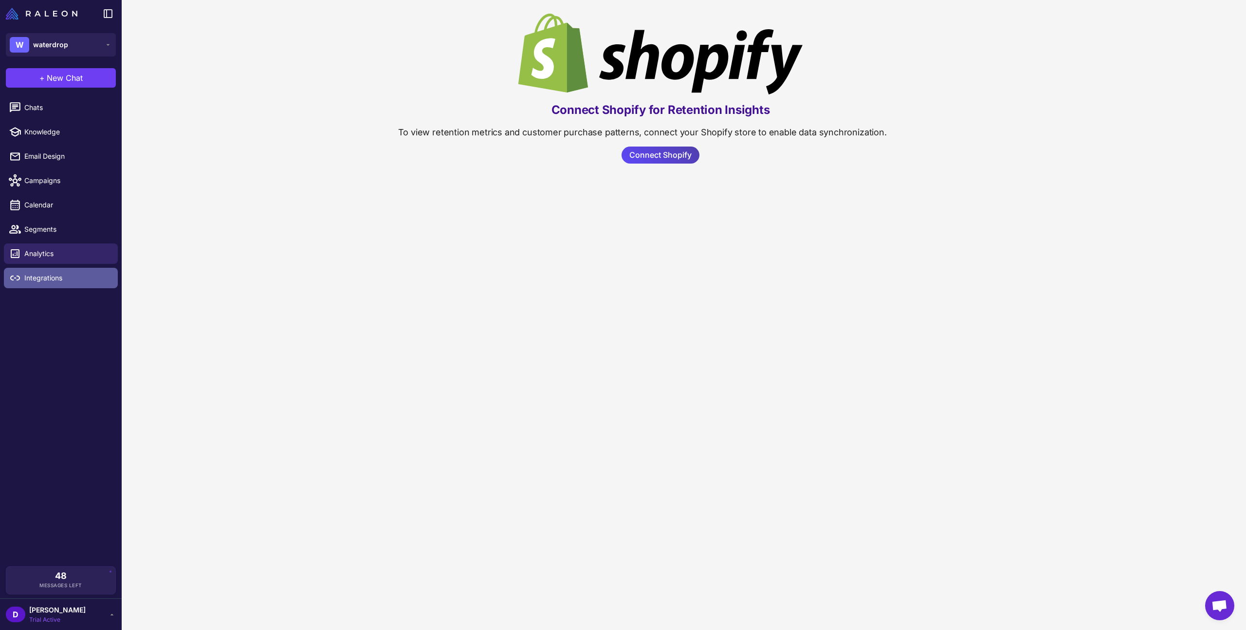
click at [48, 275] on span "Integrations" at bounding box center [67, 278] width 86 height 11
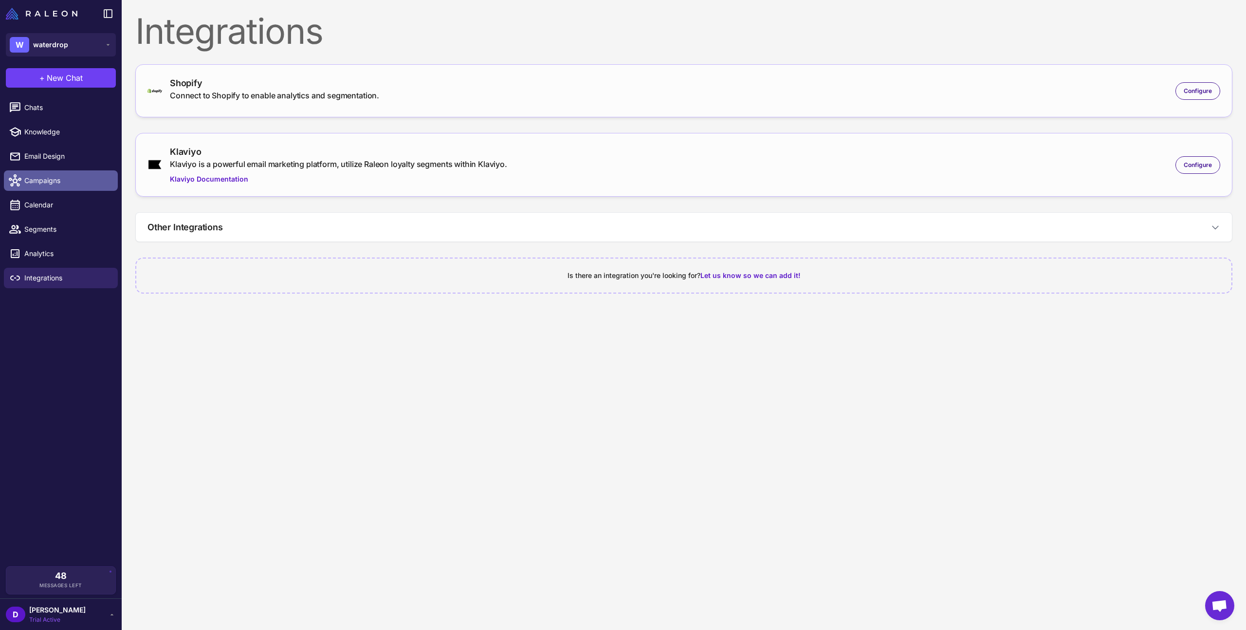
click at [53, 179] on span "Campaigns" at bounding box center [67, 180] width 86 height 11
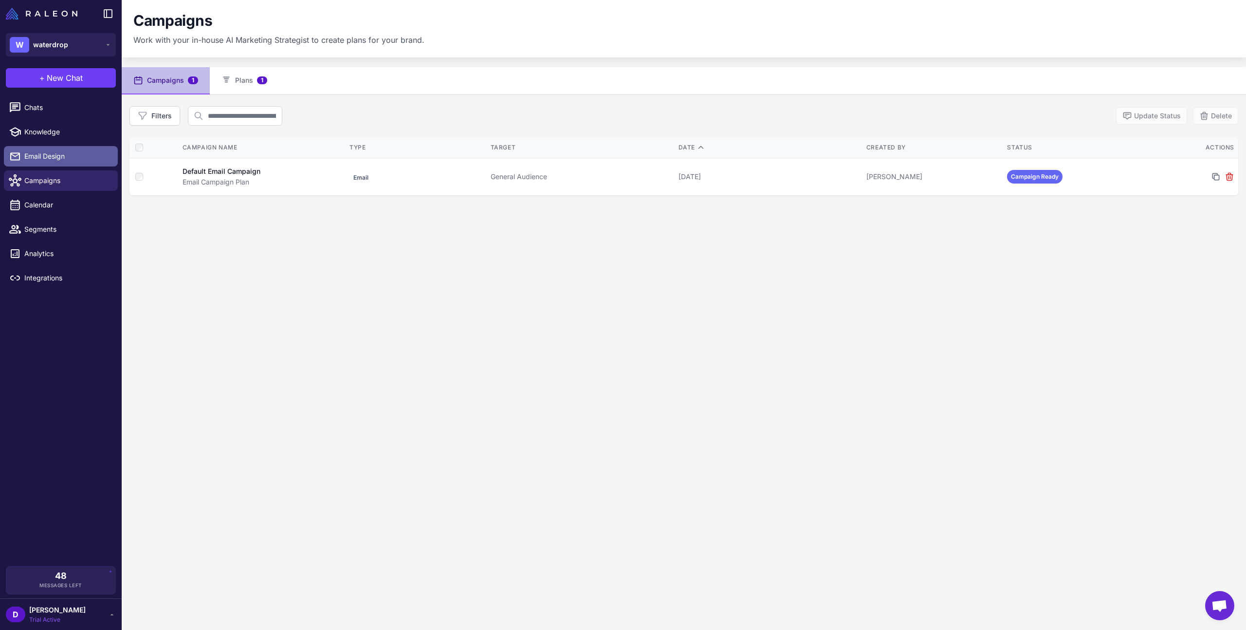
click at [55, 153] on span "Email Design" at bounding box center [67, 156] width 86 height 11
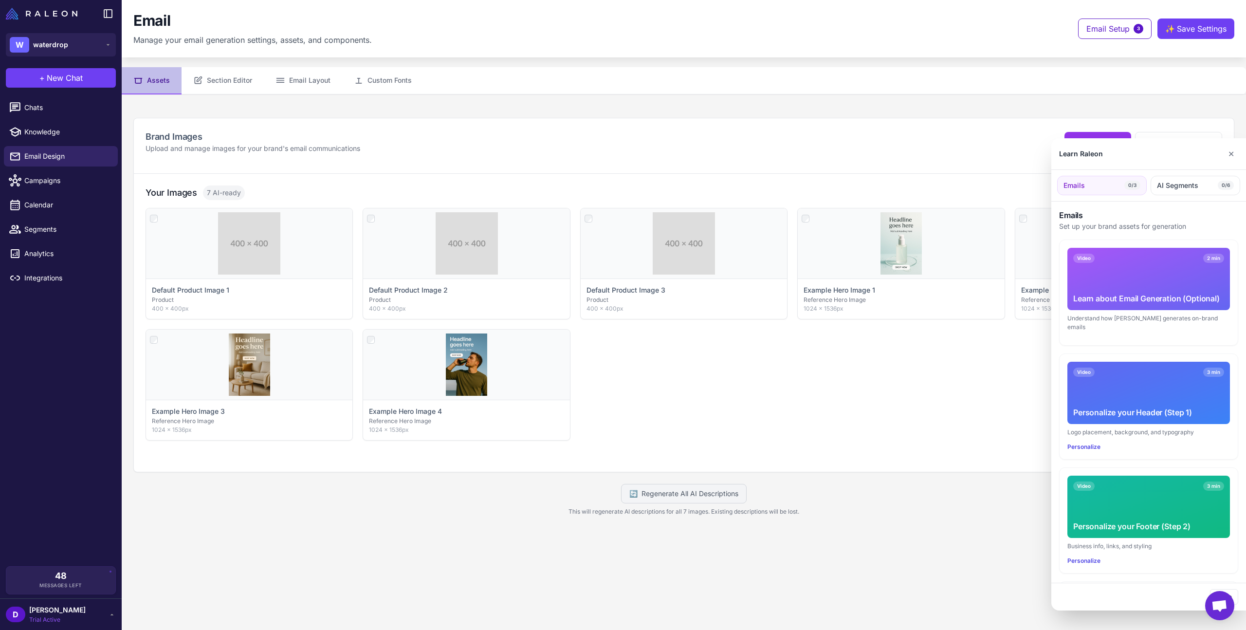
click at [54, 132] on div at bounding box center [623, 315] width 1246 height 630
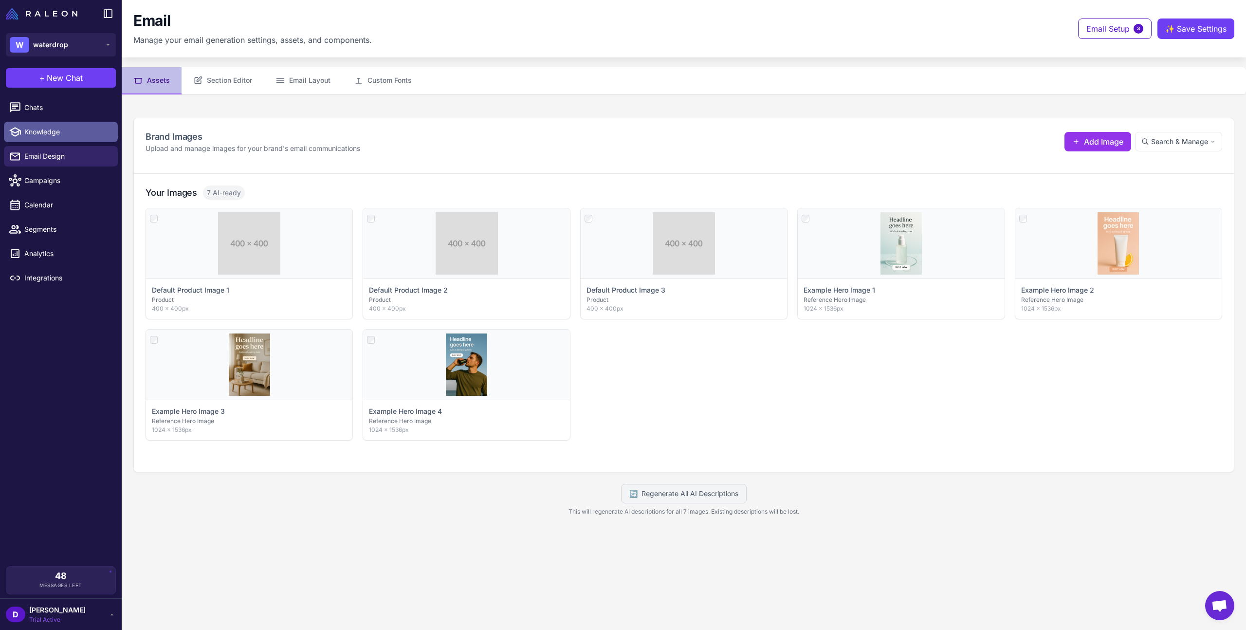
click at [46, 133] on span "Knowledge" at bounding box center [67, 132] width 86 height 11
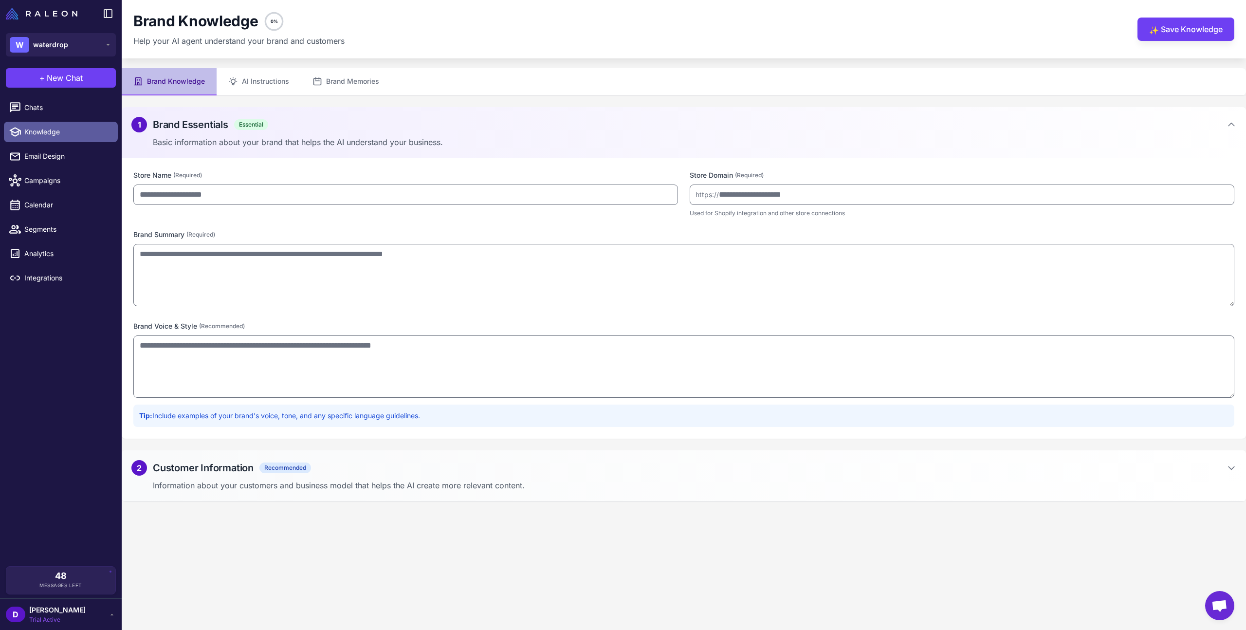
type input "*********"
type input "**********"
type textarea "**********"
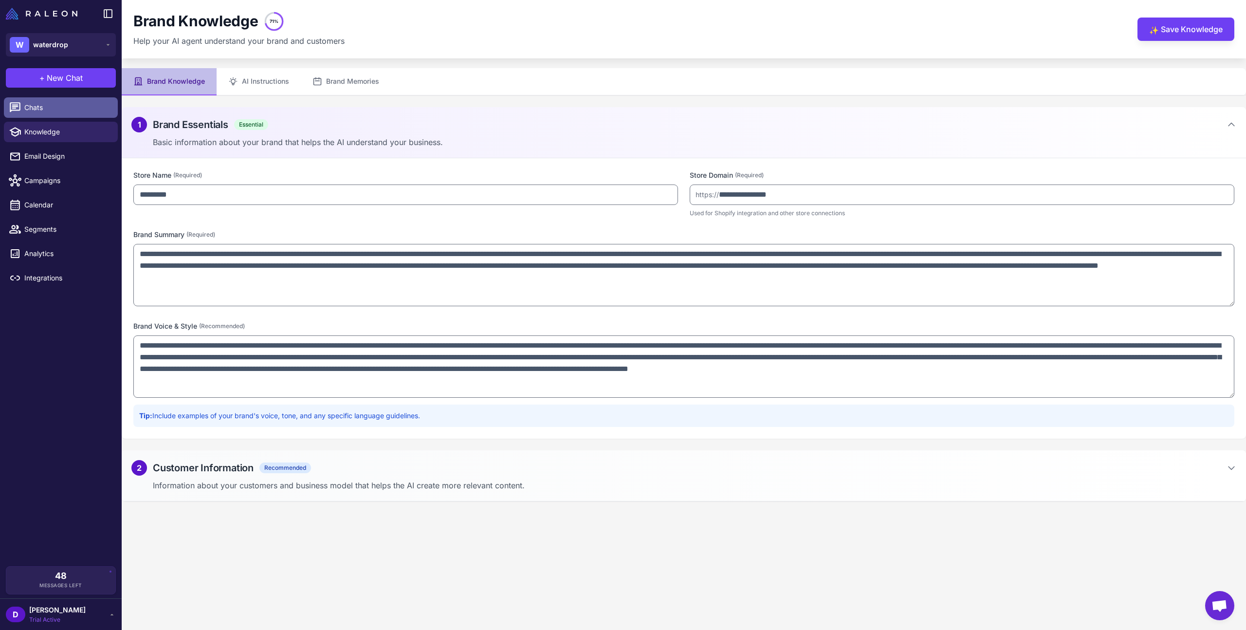
click at [44, 103] on span "Chats" at bounding box center [67, 107] width 86 height 11
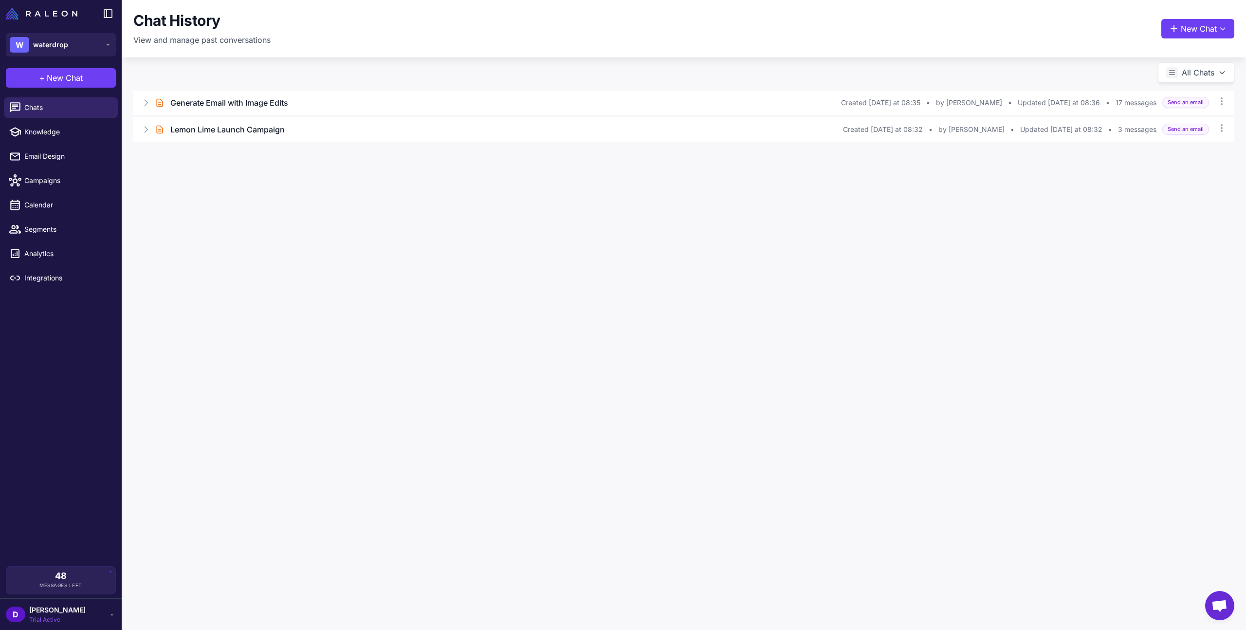
click at [1219, 600] on span "Open chat" at bounding box center [1220, 607] width 16 height 14
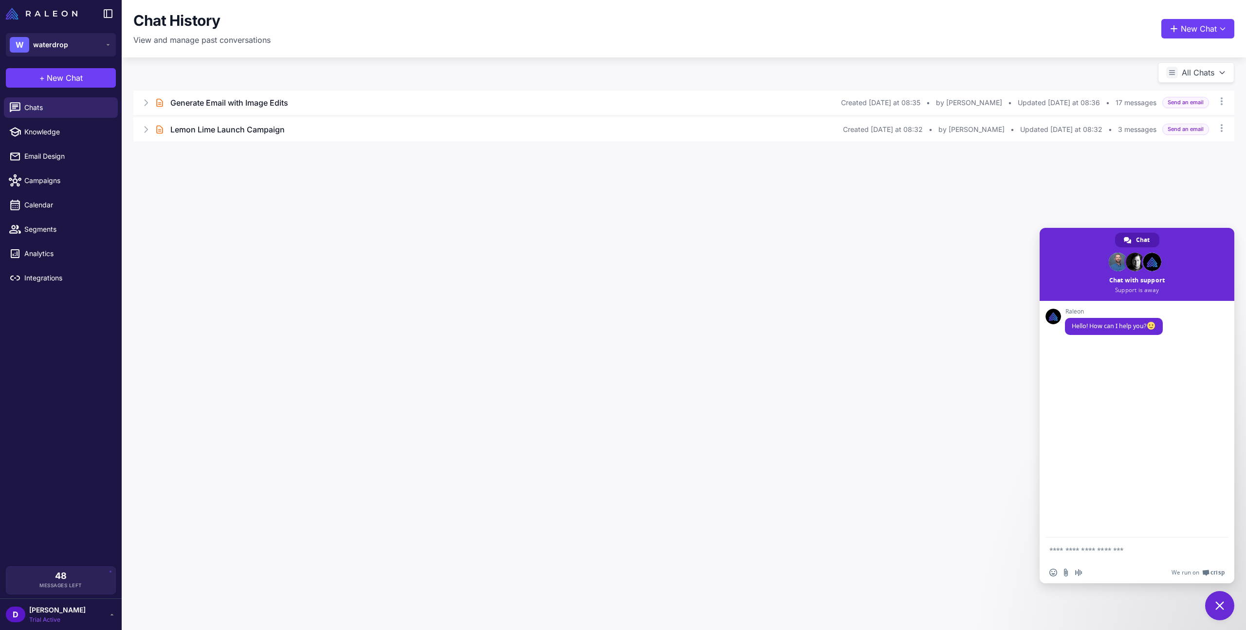
click at [1063, 546] on textarea "Compose your message..." at bounding box center [1127, 550] width 154 height 9
type textarea "**********"
click at [1223, 612] on span "Close chat" at bounding box center [1219, 605] width 29 height 29
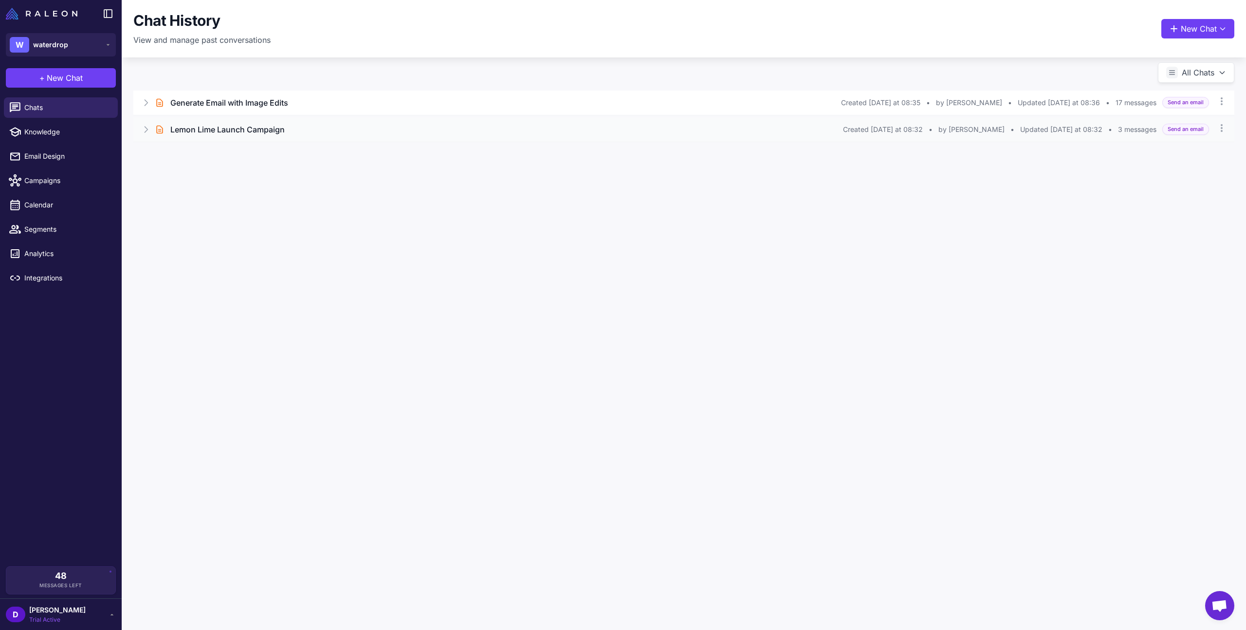
click at [149, 127] on icon at bounding box center [146, 130] width 10 height 10
click at [182, 174] on button "Open Chat" at bounding box center [179, 171] width 44 height 11
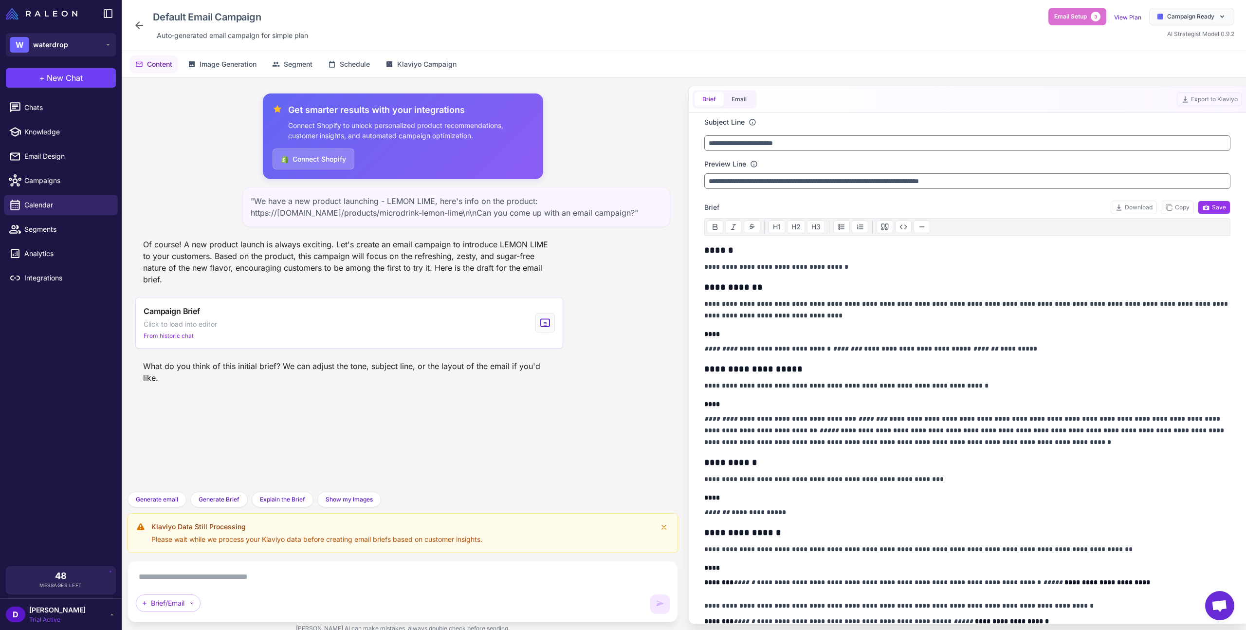
drag, startPoint x: 255, startPoint y: 201, endPoint x: 647, endPoint y: 215, distance: 393.1
click at [647, 215] on div ""We have a new product launching - LEMON LIME, here's info on the product: http…" at bounding box center [456, 207] width 428 height 40
copy div "We have a new product launching - LEMON LIME, here's info on the product: https…"
click at [194, 581] on textarea at bounding box center [403, 577] width 534 height 16
click at [281, 500] on span "Explain the Brief" at bounding box center [282, 499] width 45 height 9
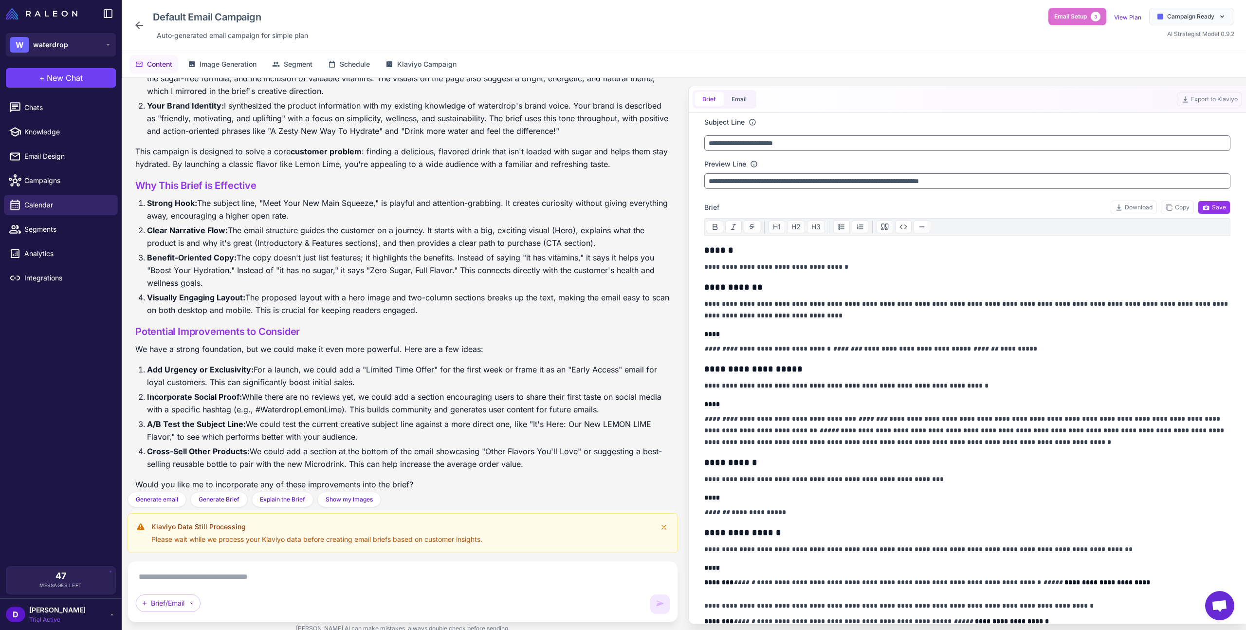
scroll to position [434, 0]
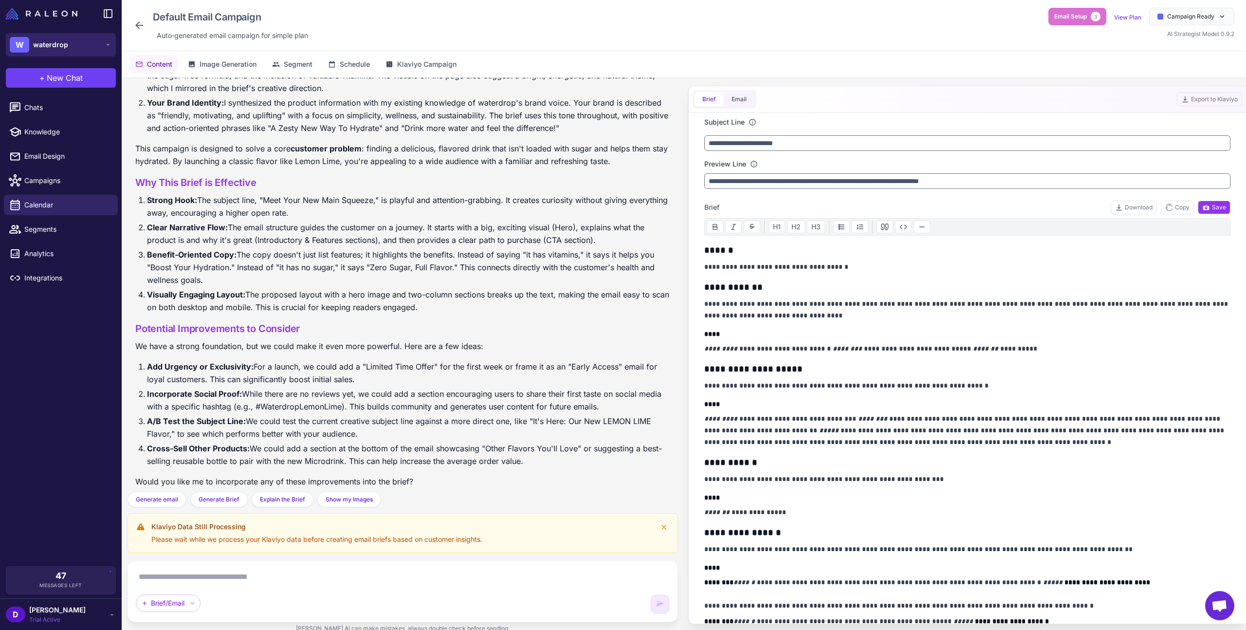
click at [46, 45] on span "waterdrop" at bounding box center [50, 44] width 35 height 11
click at [56, 78] on span "Webprofits" at bounding box center [55, 79] width 37 height 11
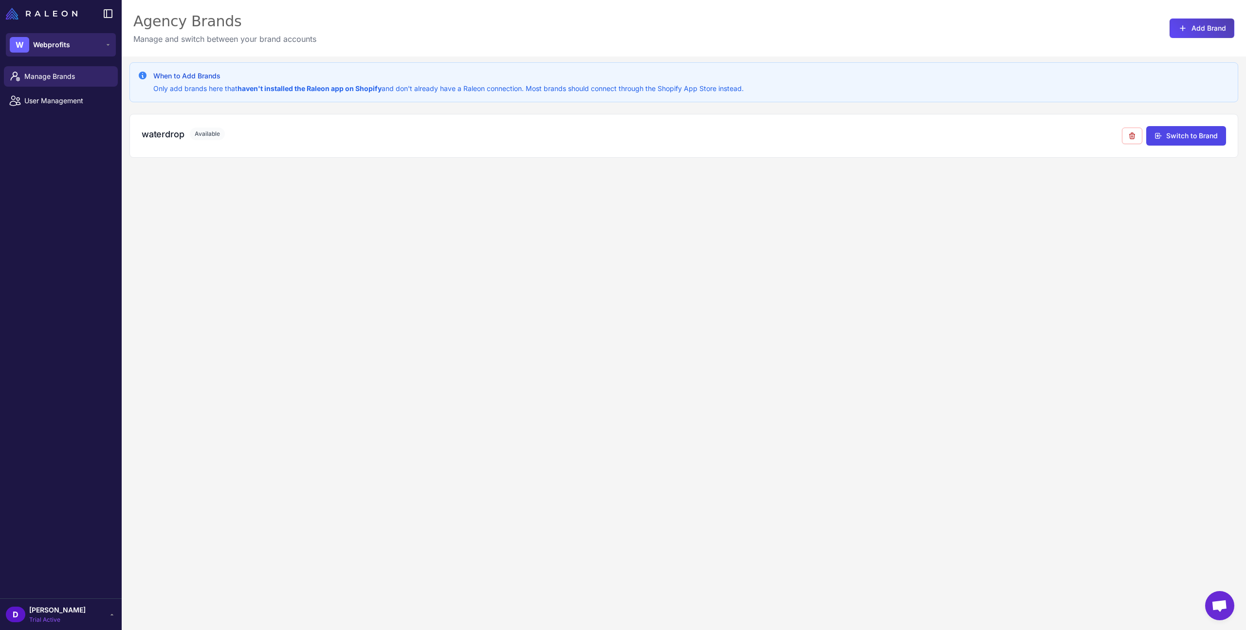
click at [53, 43] on span "Webprofits" at bounding box center [51, 44] width 37 height 11
click at [52, 104] on span "waterdrop" at bounding box center [54, 105] width 35 height 11
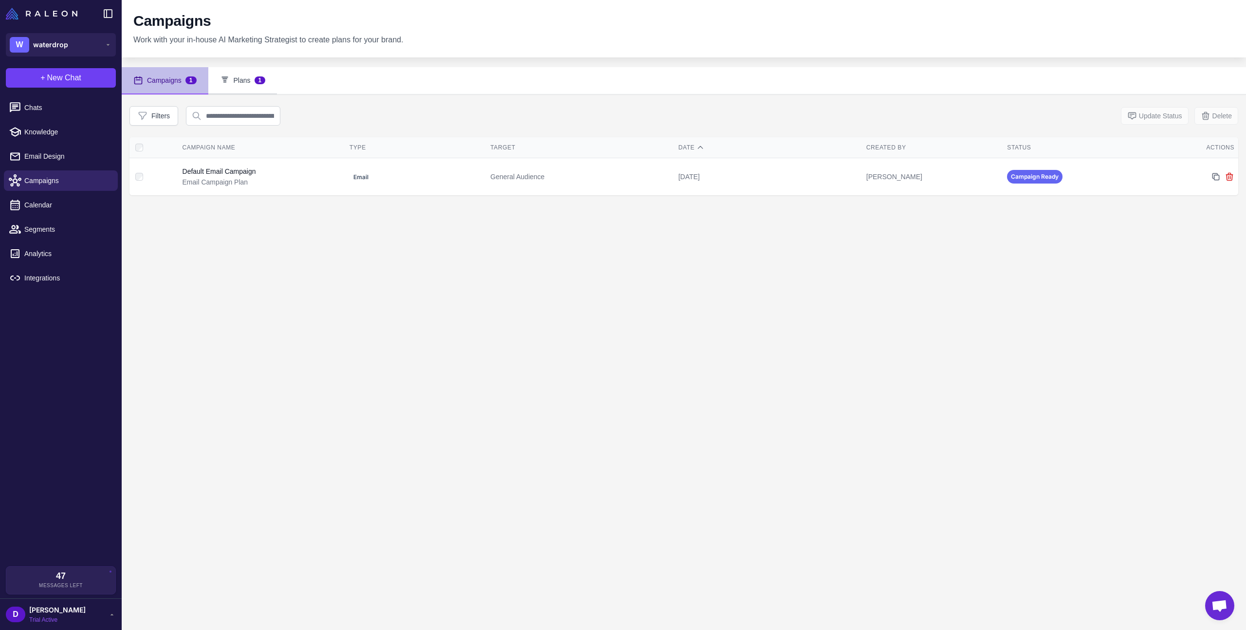
click at [230, 85] on button "Plans 1" at bounding box center [242, 80] width 69 height 27
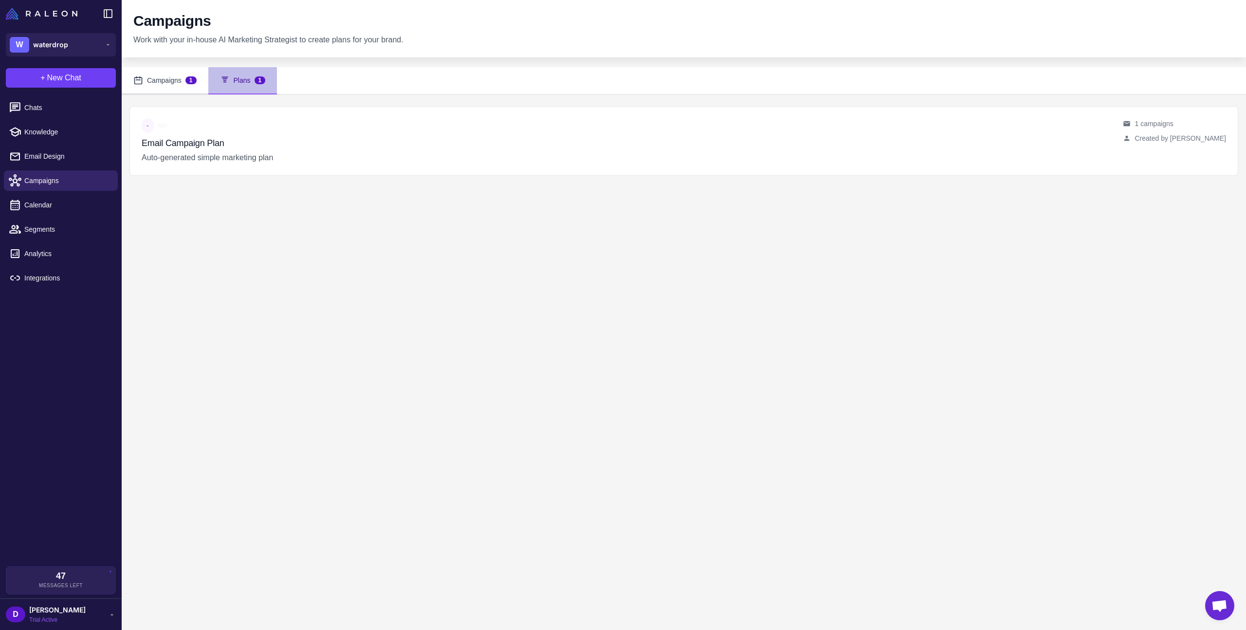
click at [169, 85] on button "Campaigns 1" at bounding box center [165, 80] width 87 height 27
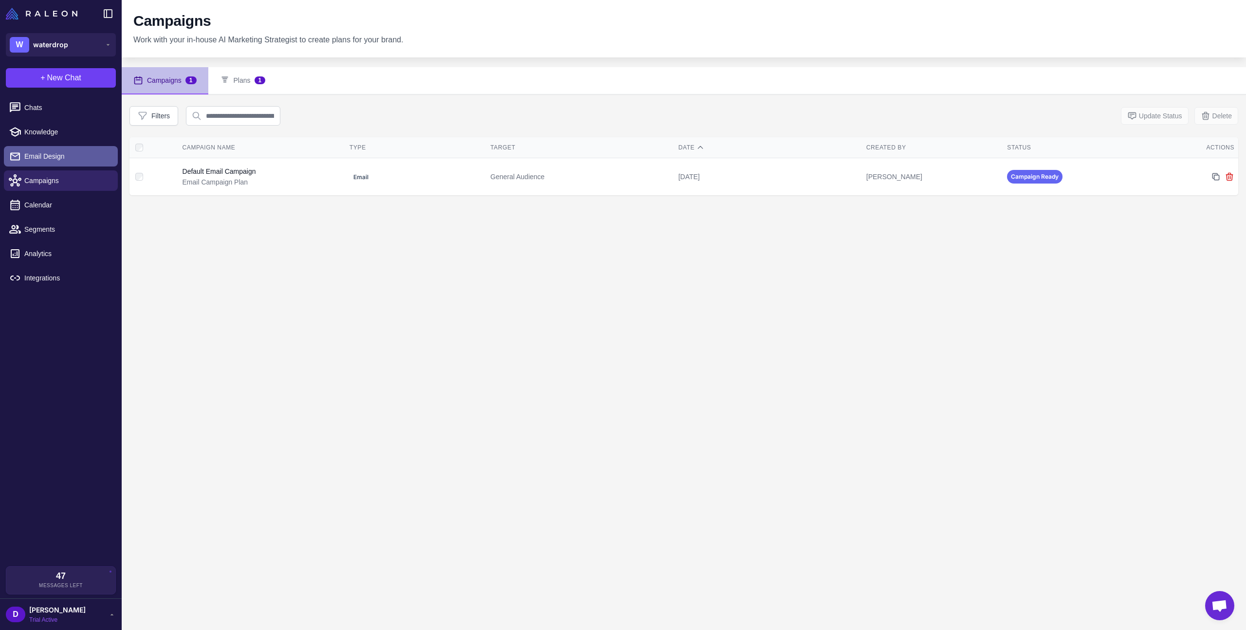
click at [61, 162] on link "Email Design" at bounding box center [61, 156] width 114 height 20
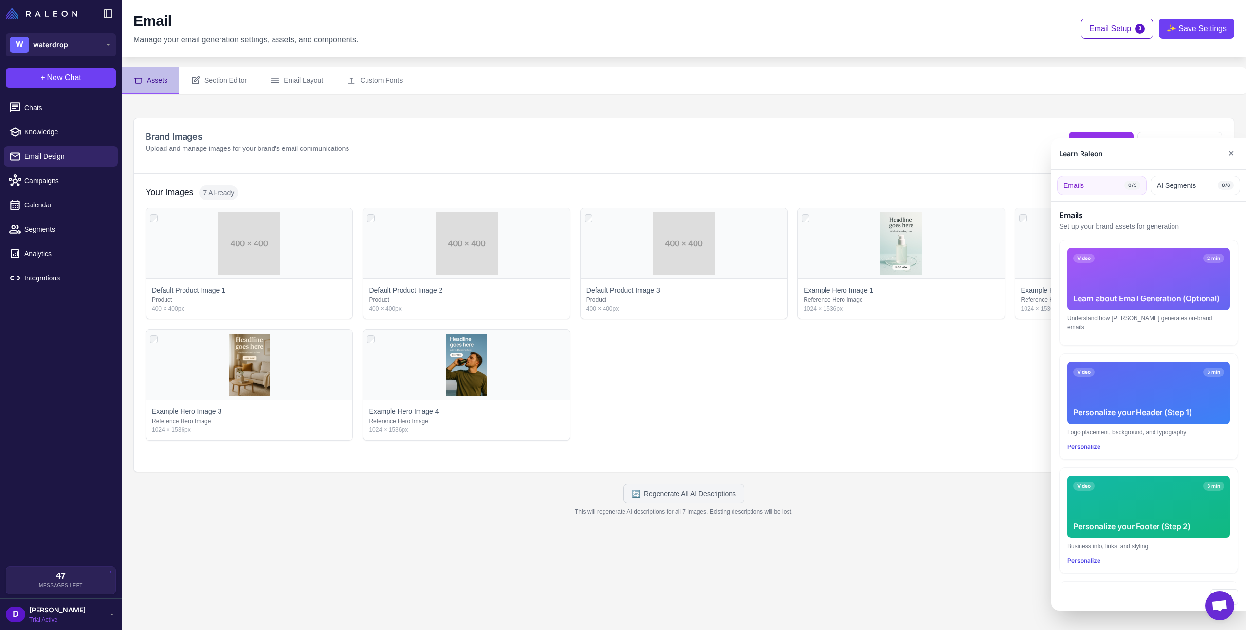
click at [31, 181] on div at bounding box center [623, 315] width 1246 height 630
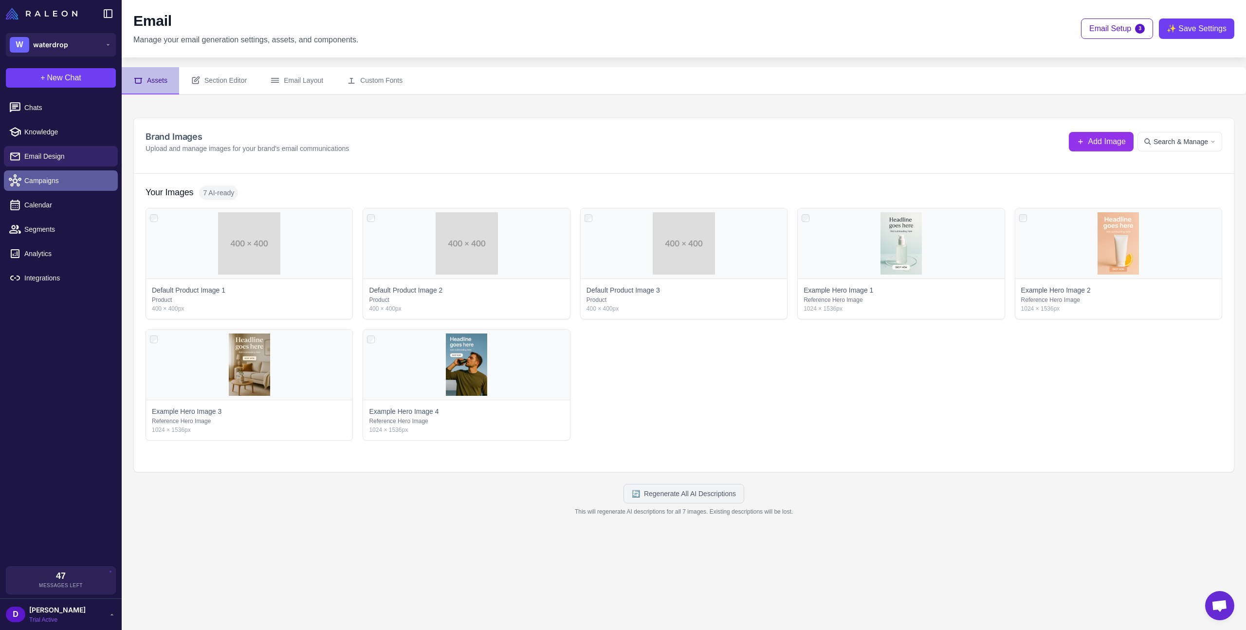
click at [30, 180] on span "Campaigns" at bounding box center [67, 180] width 86 height 11
